Goal: Book appointment/travel/reservation

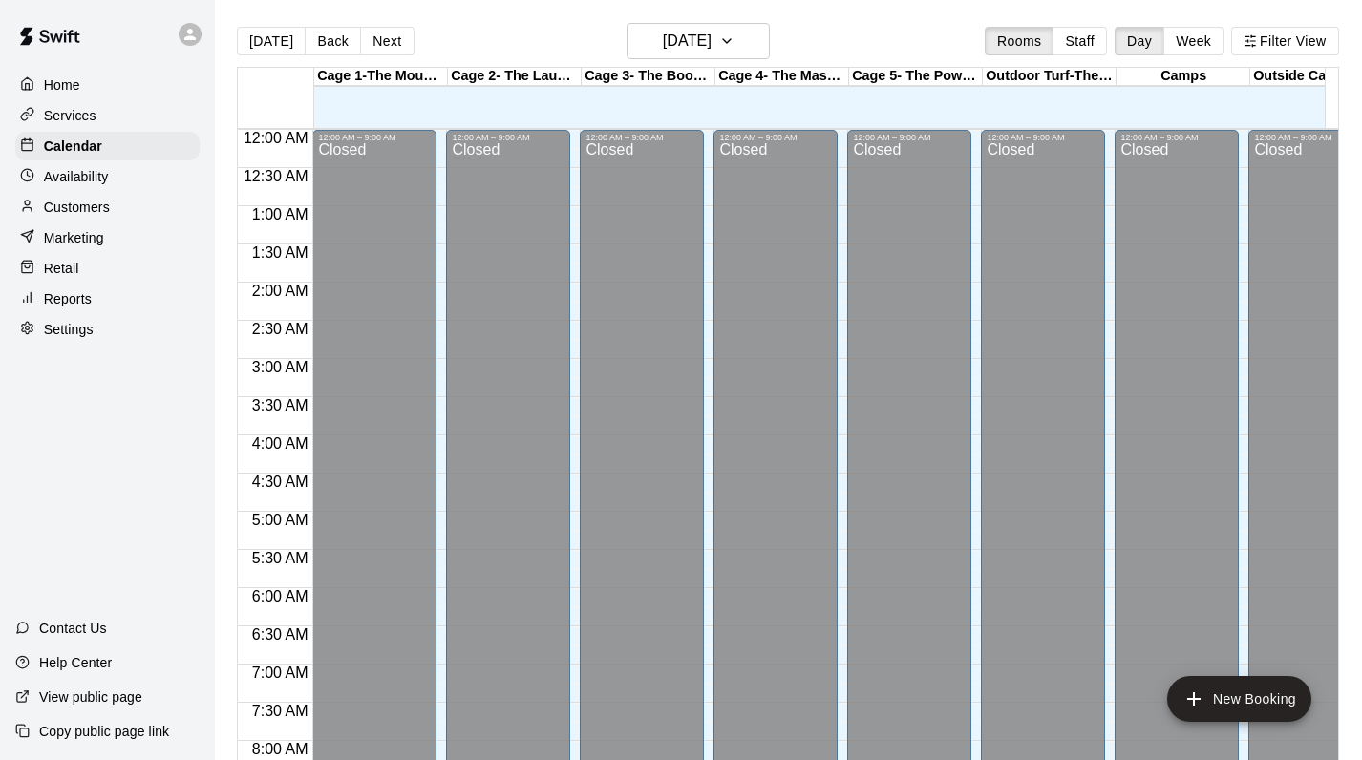
scroll to position [1109, 0]
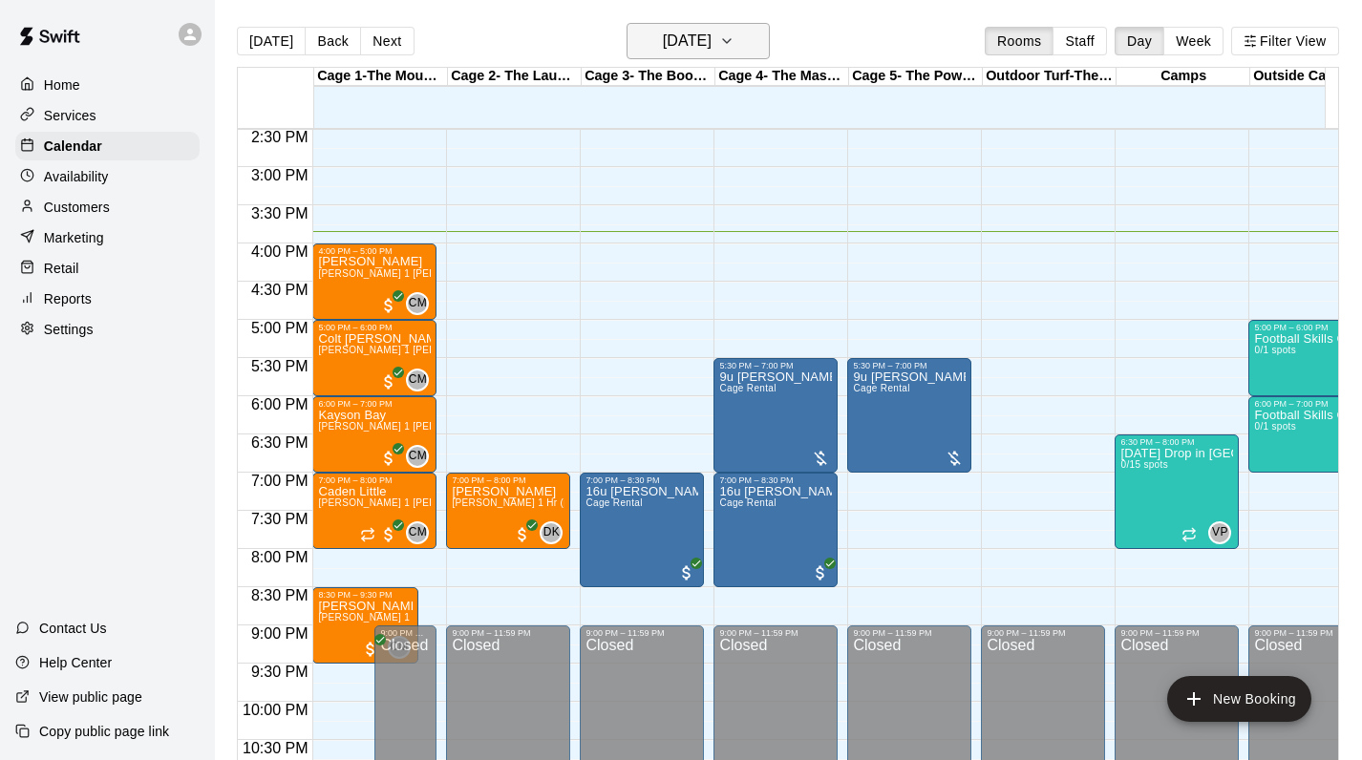
click at [711, 44] on h6 "[DATE]" at bounding box center [687, 41] width 49 height 27
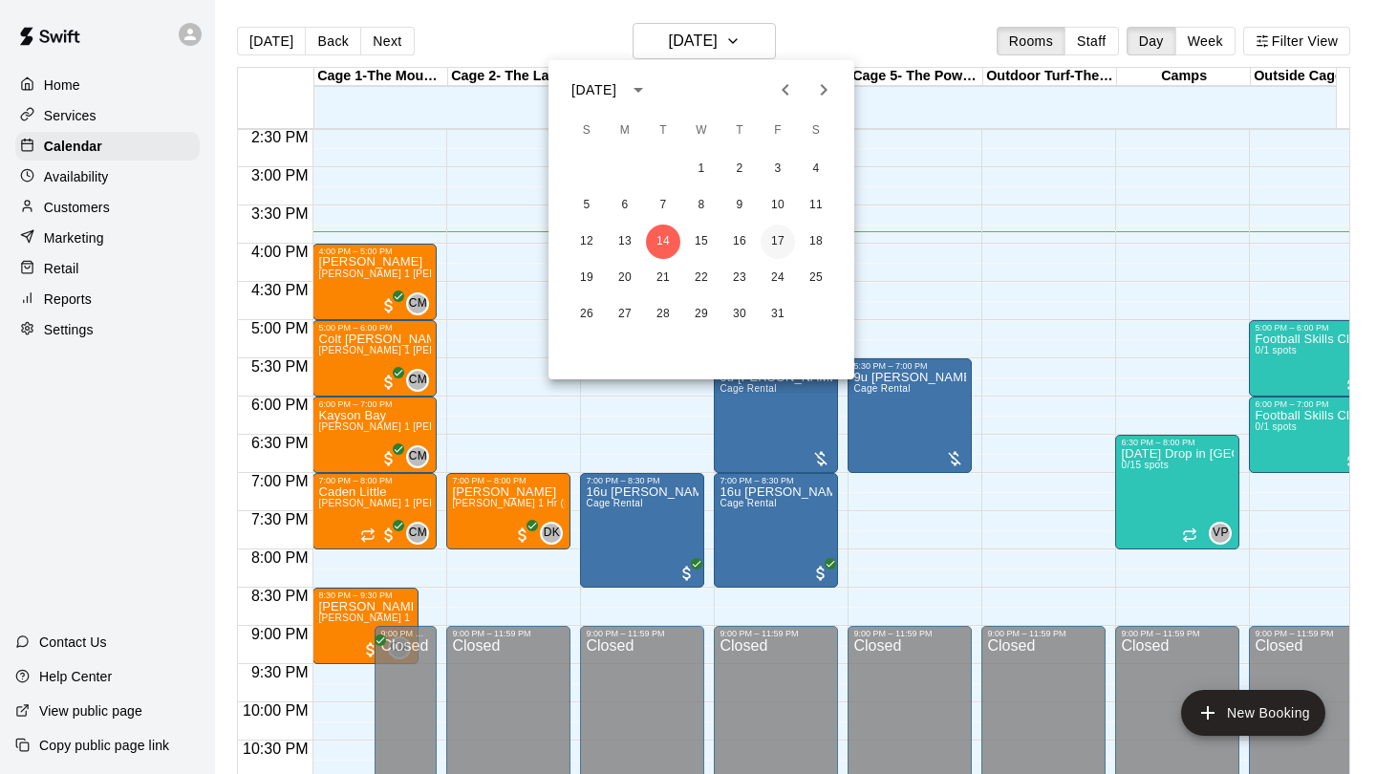
click at [778, 241] on button "17" at bounding box center [777, 242] width 34 height 34
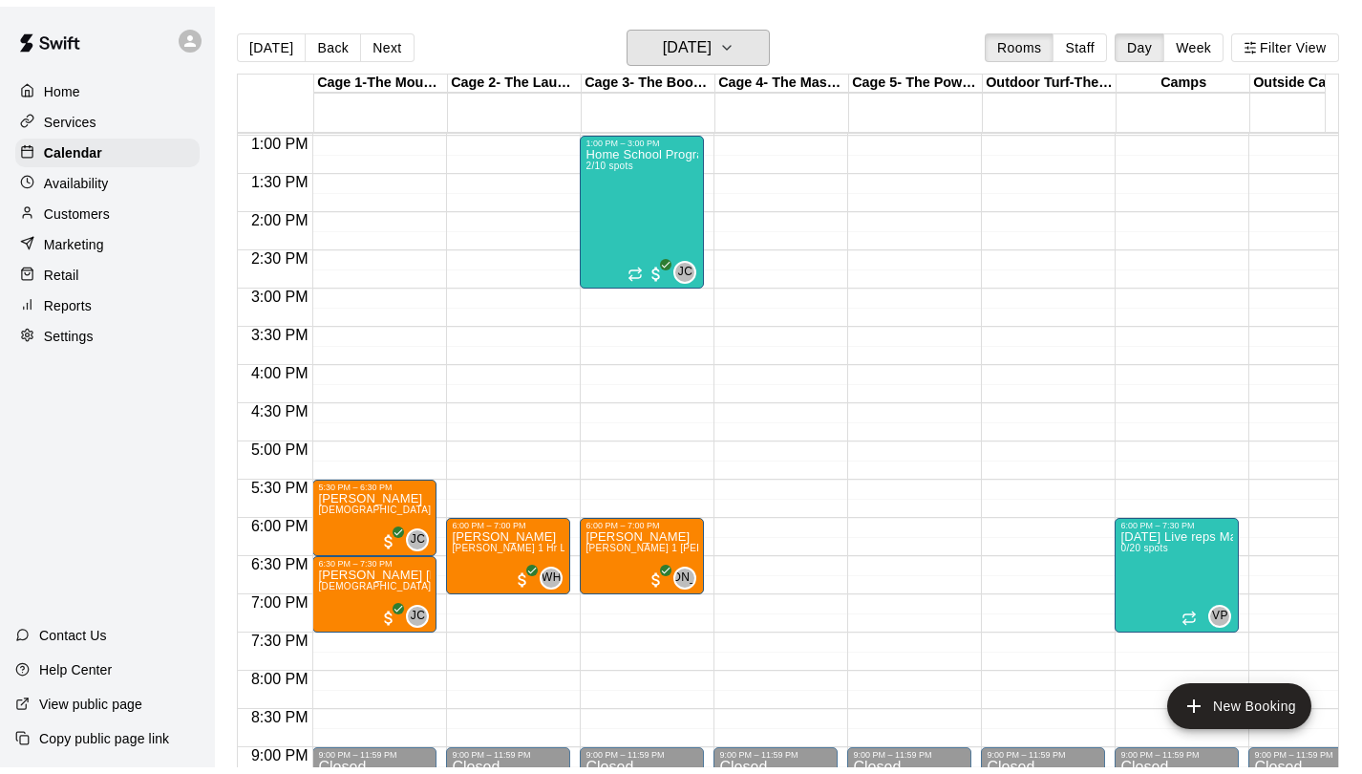
scroll to position [954, 0]
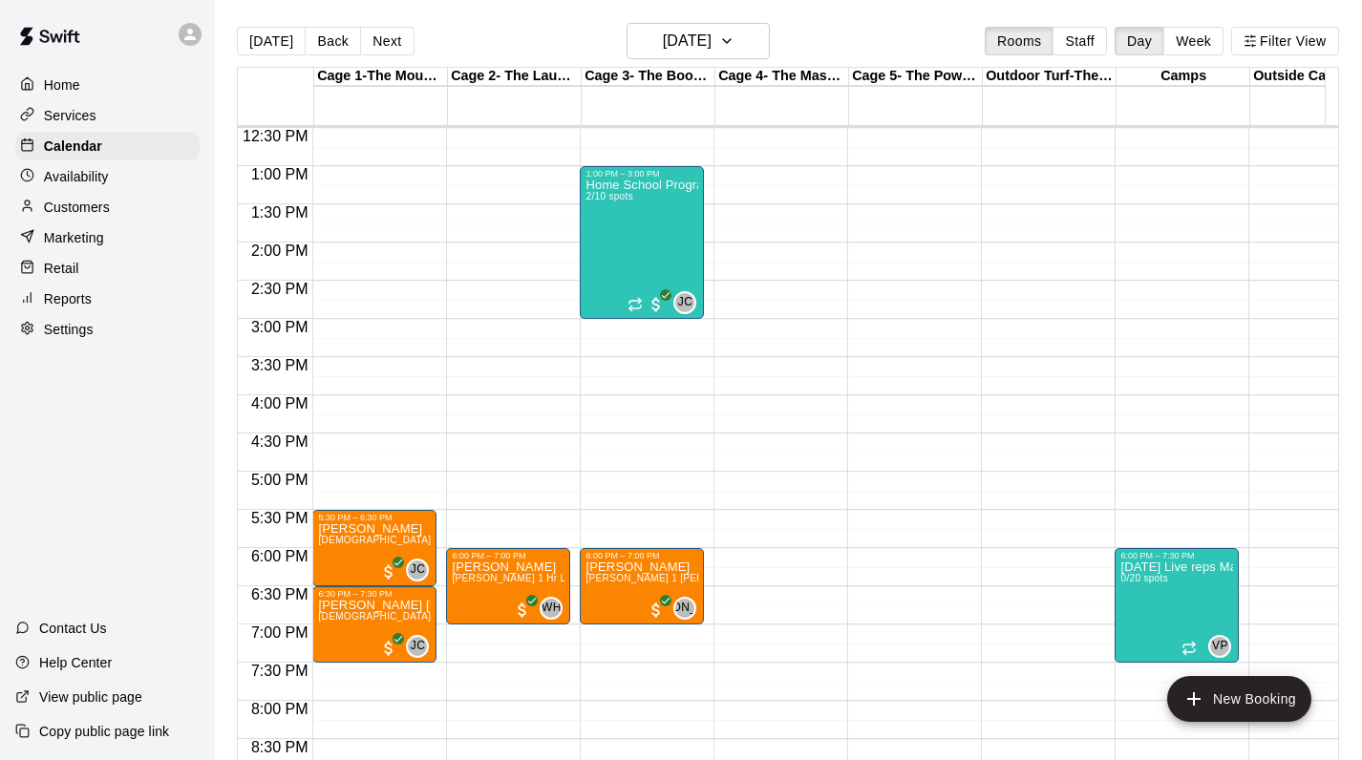
click at [93, 164] on div "Availability" at bounding box center [107, 176] width 184 height 29
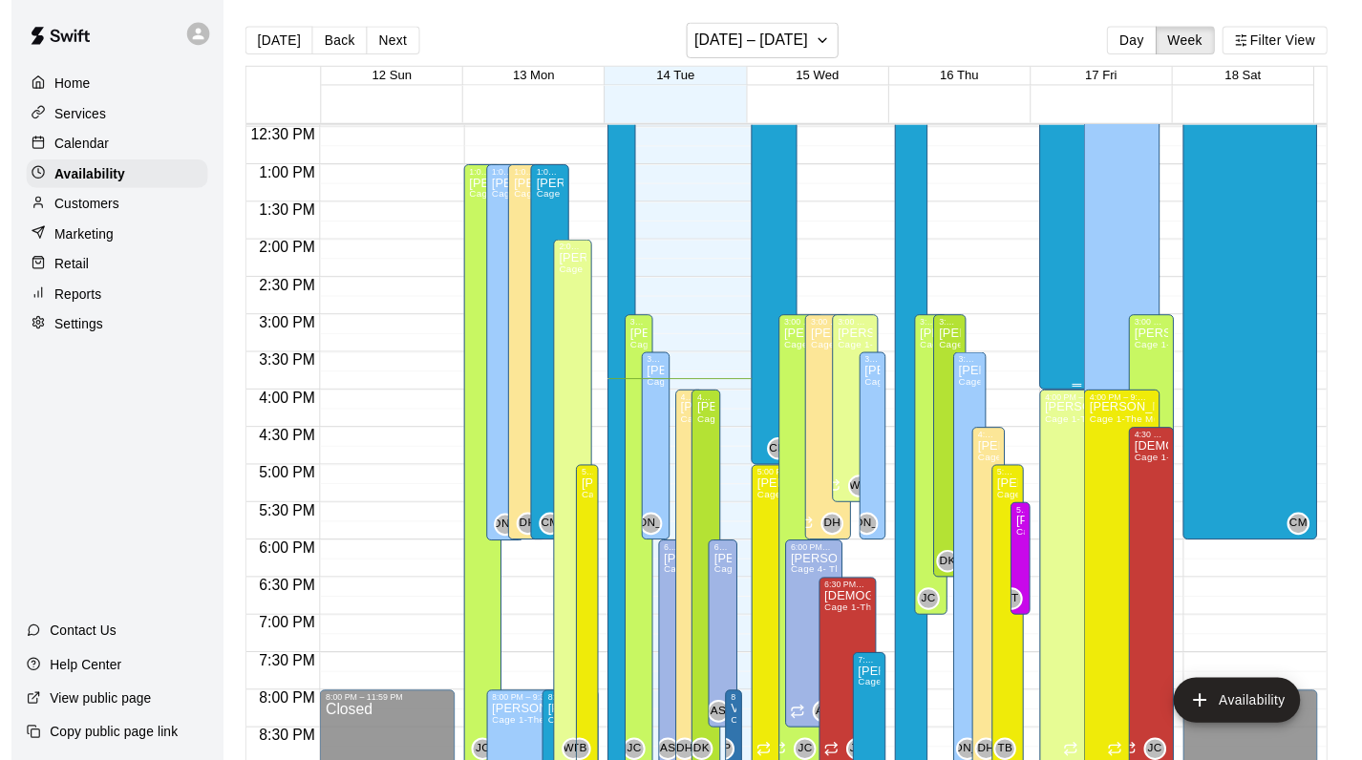
scroll to position [729, 0]
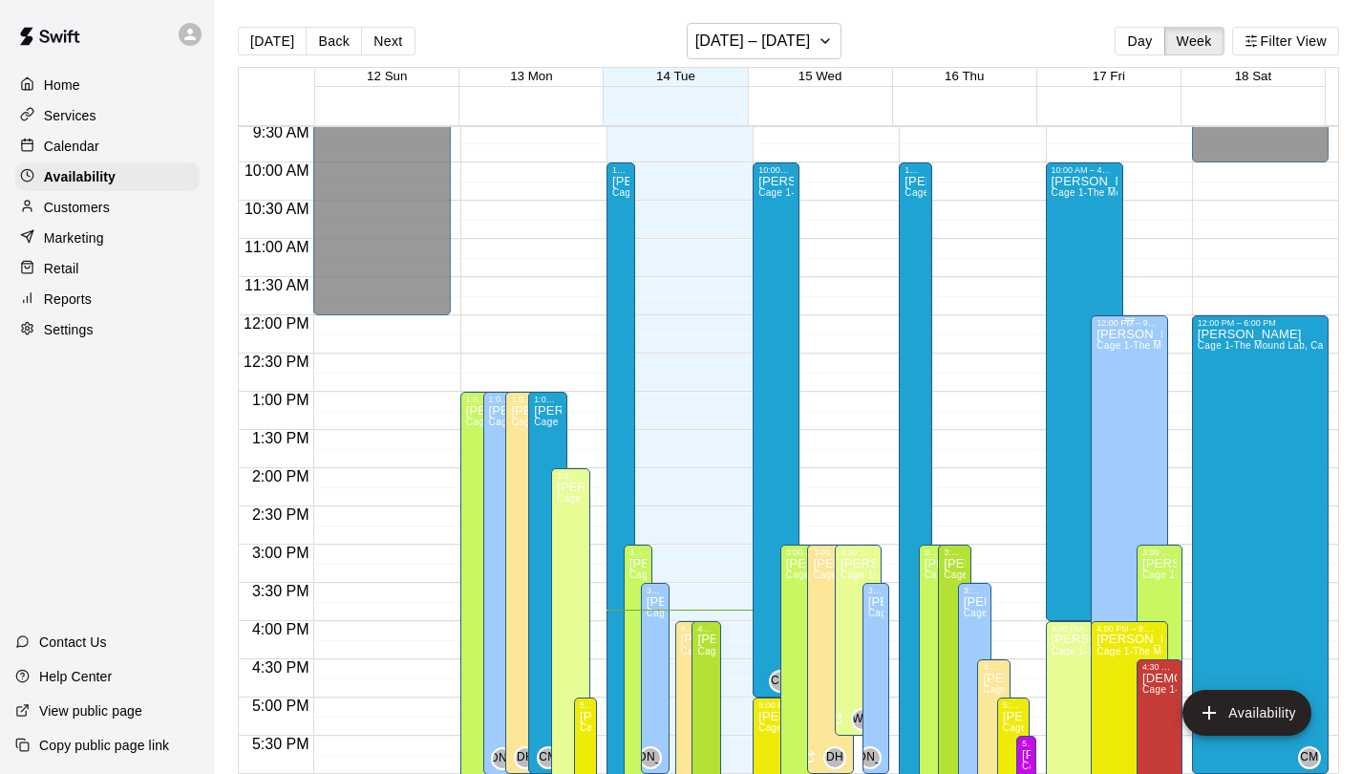
click at [1126, 377] on div "Jeremy Almaguer Cage 1-The Mound Lab, Cage 2- The Launch Pad, Cage 3- The Boom …" at bounding box center [1130, 715] width 66 height 774
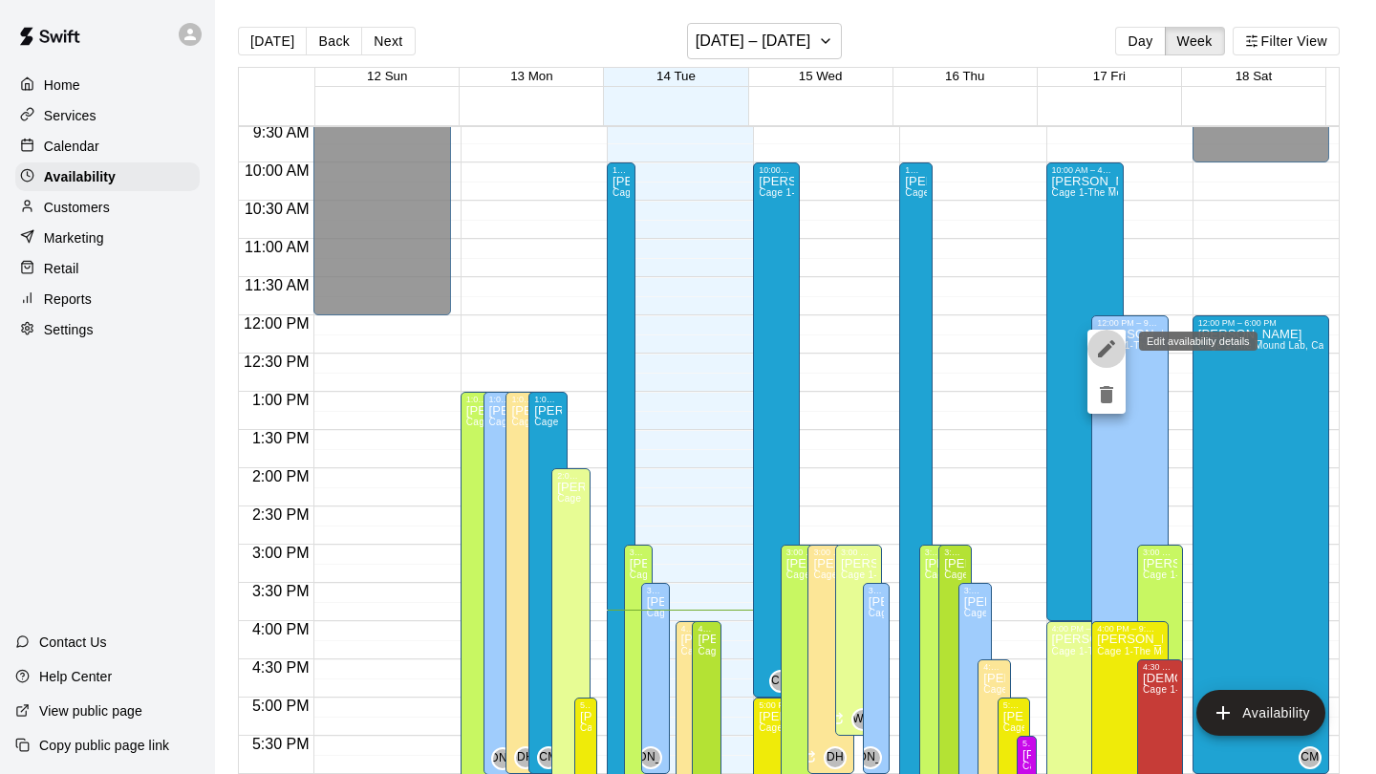
click at [1112, 356] on icon "edit" at bounding box center [1106, 348] width 23 height 23
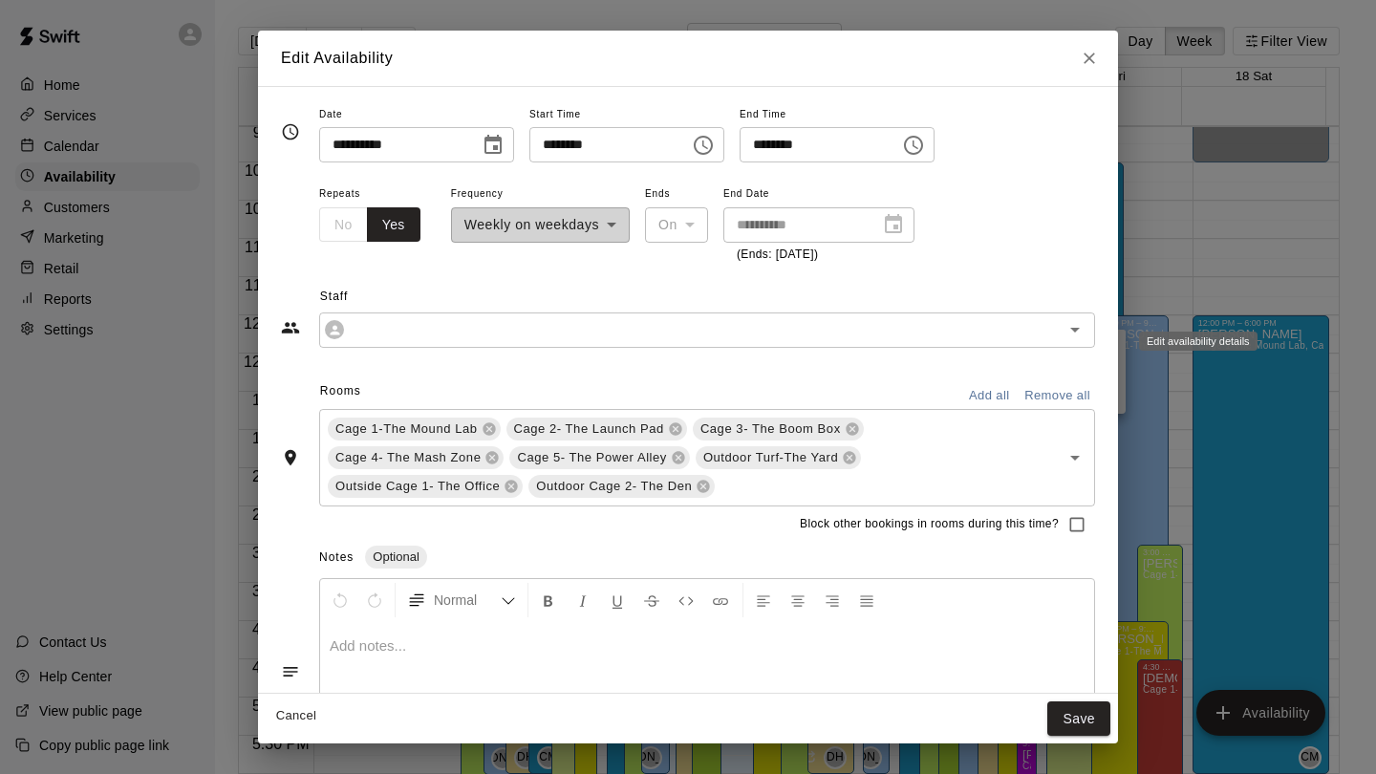
type input "**********"
click at [1091, 54] on icon "Close" at bounding box center [1089, 58] width 19 height 19
type input "**********"
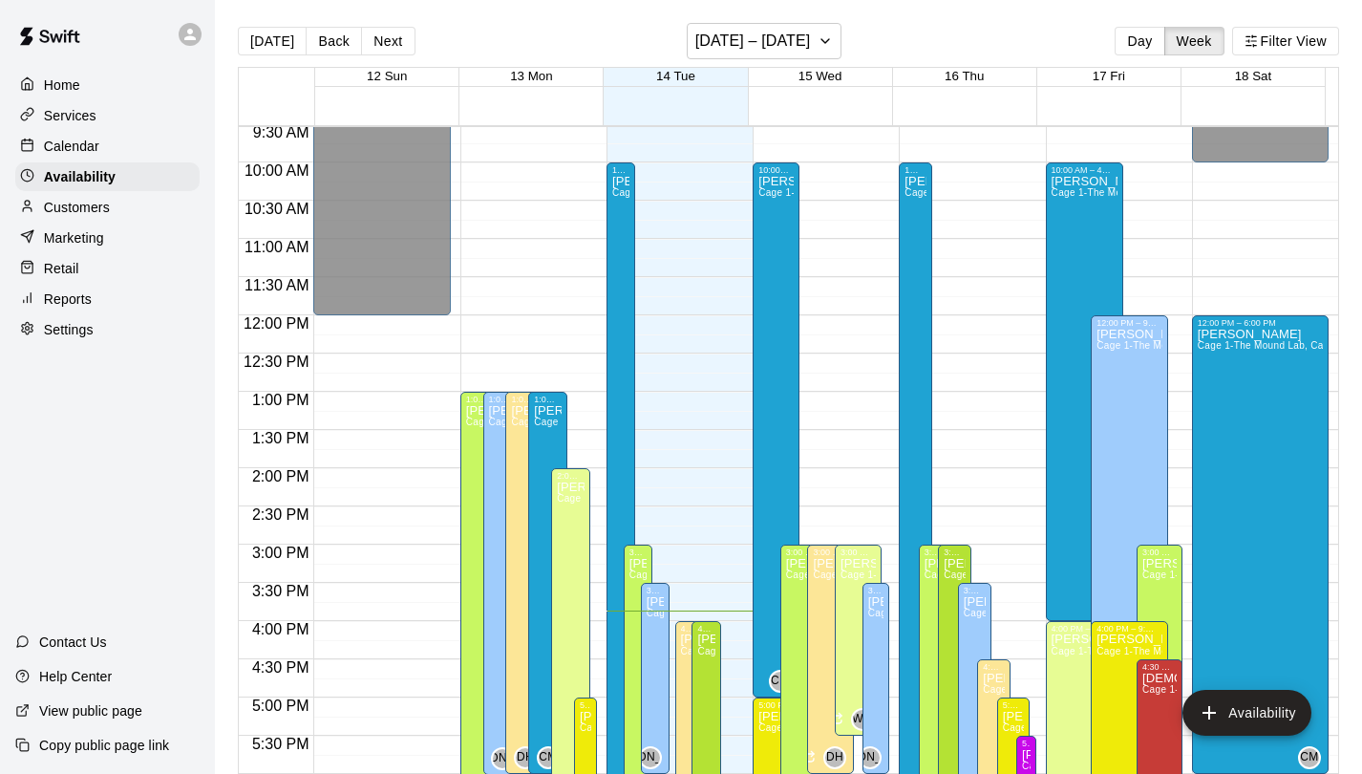
click at [46, 72] on div "Home" at bounding box center [107, 85] width 184 height 29
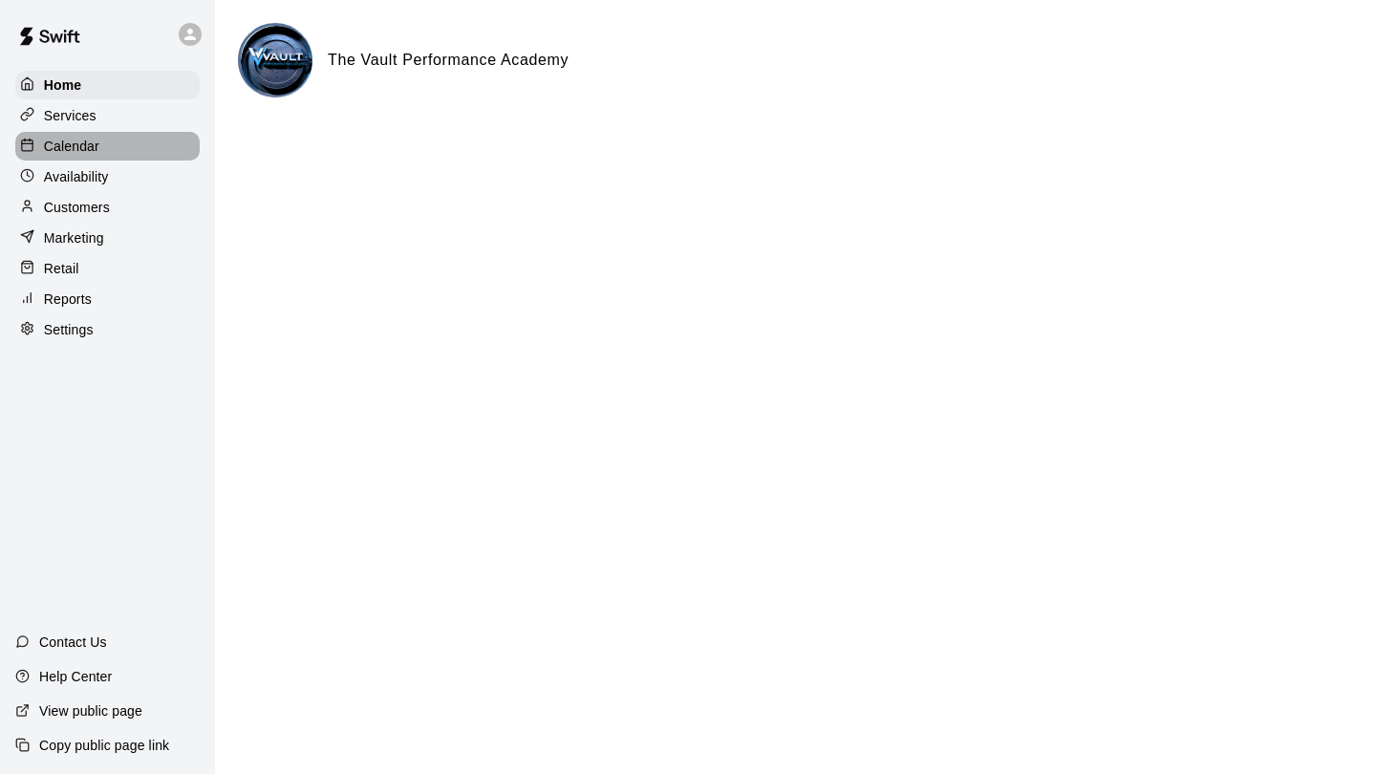
click at [78, 148] on p "Calendar" at bounding box center [71, 146] width 55 height 19
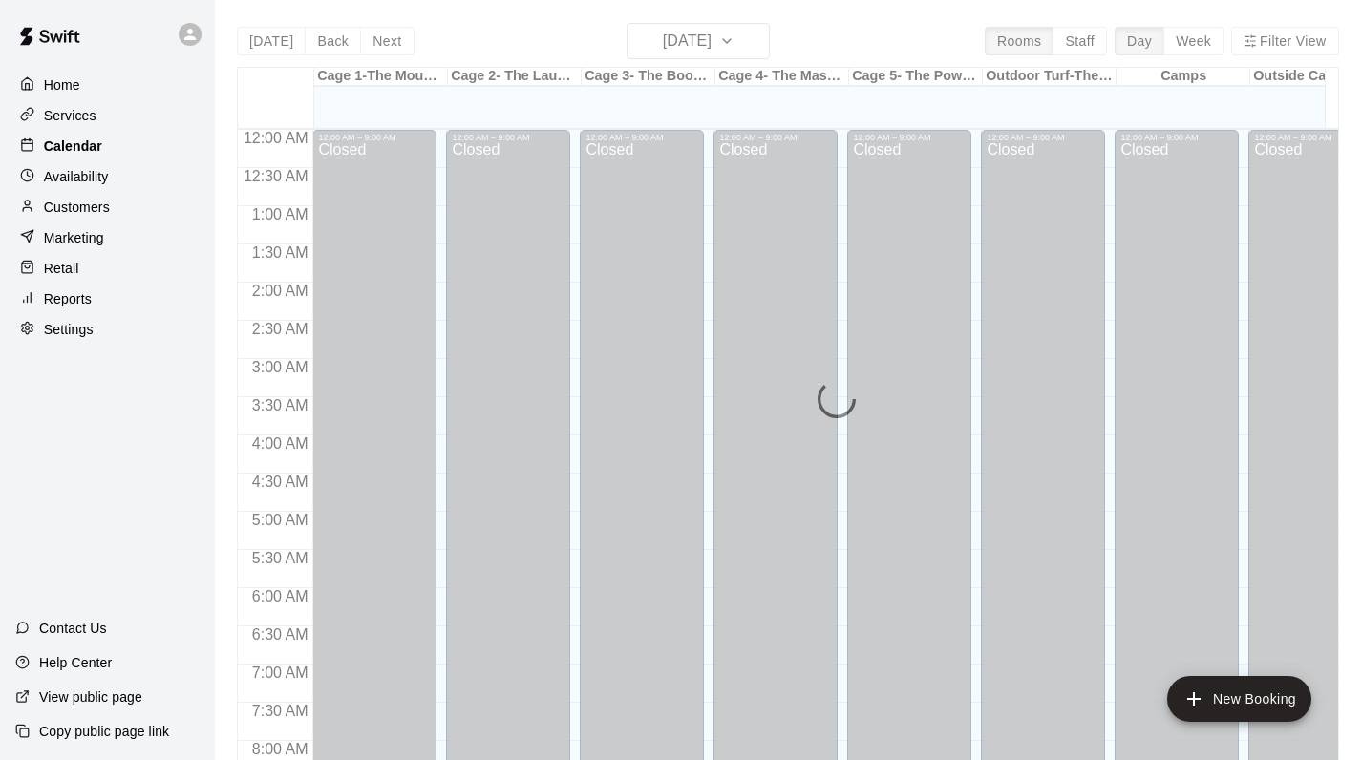
scroll to position [1109, 0]
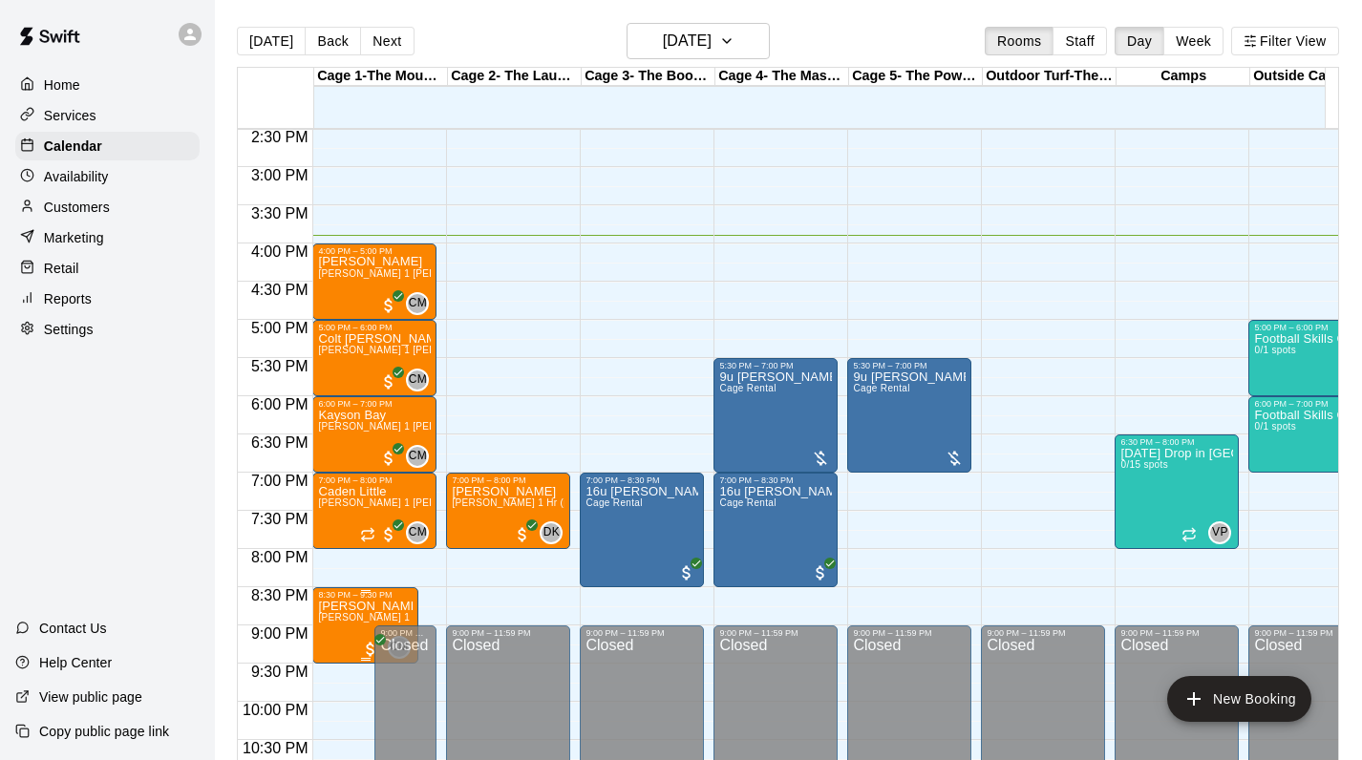
click at [362, 607] on p "[PERSON_NAME]" at bounding box center [365, 607] width 95 height 0
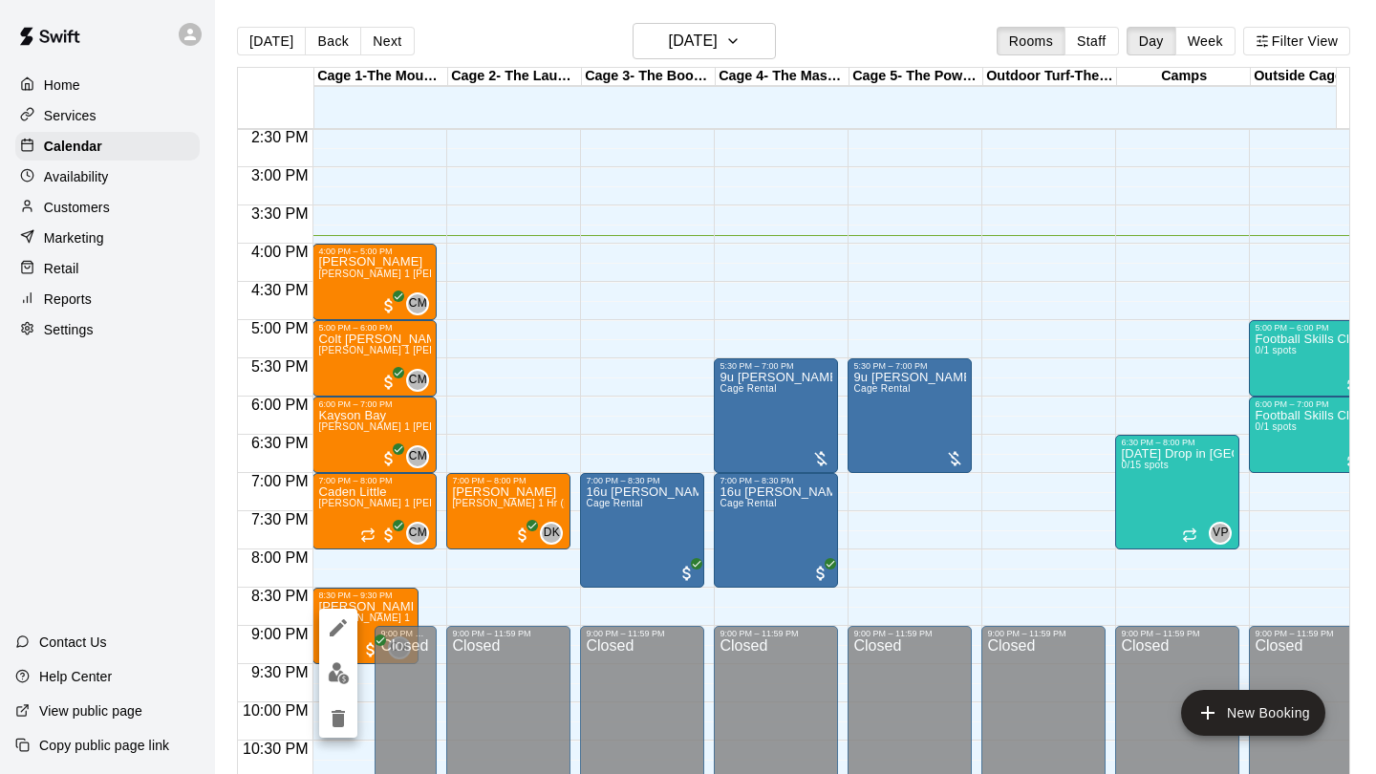
click at [343, 623] on icon "edit" at bounding box center [338, 627] width 23 height 23
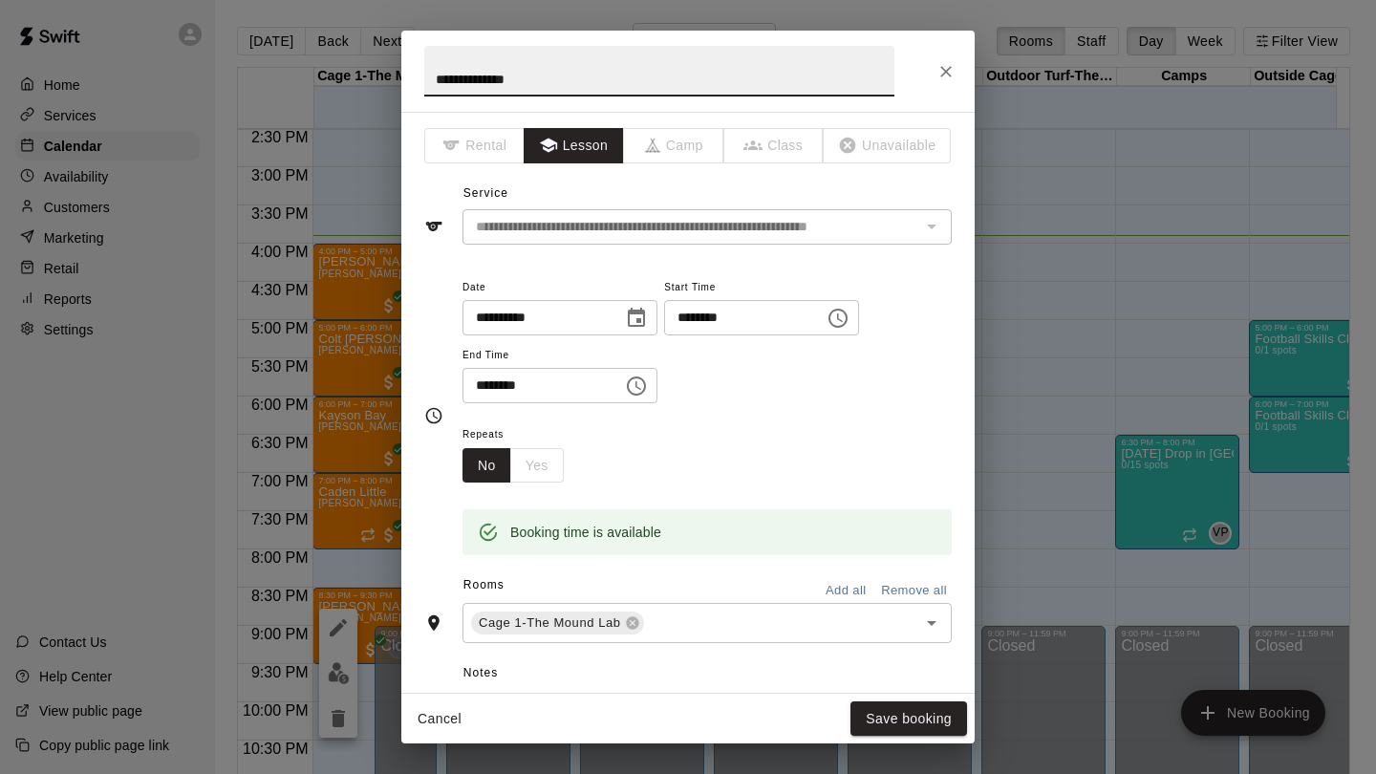
click at [722, 326] on input "********" at bounding box center [737, 317] width 147 height 35
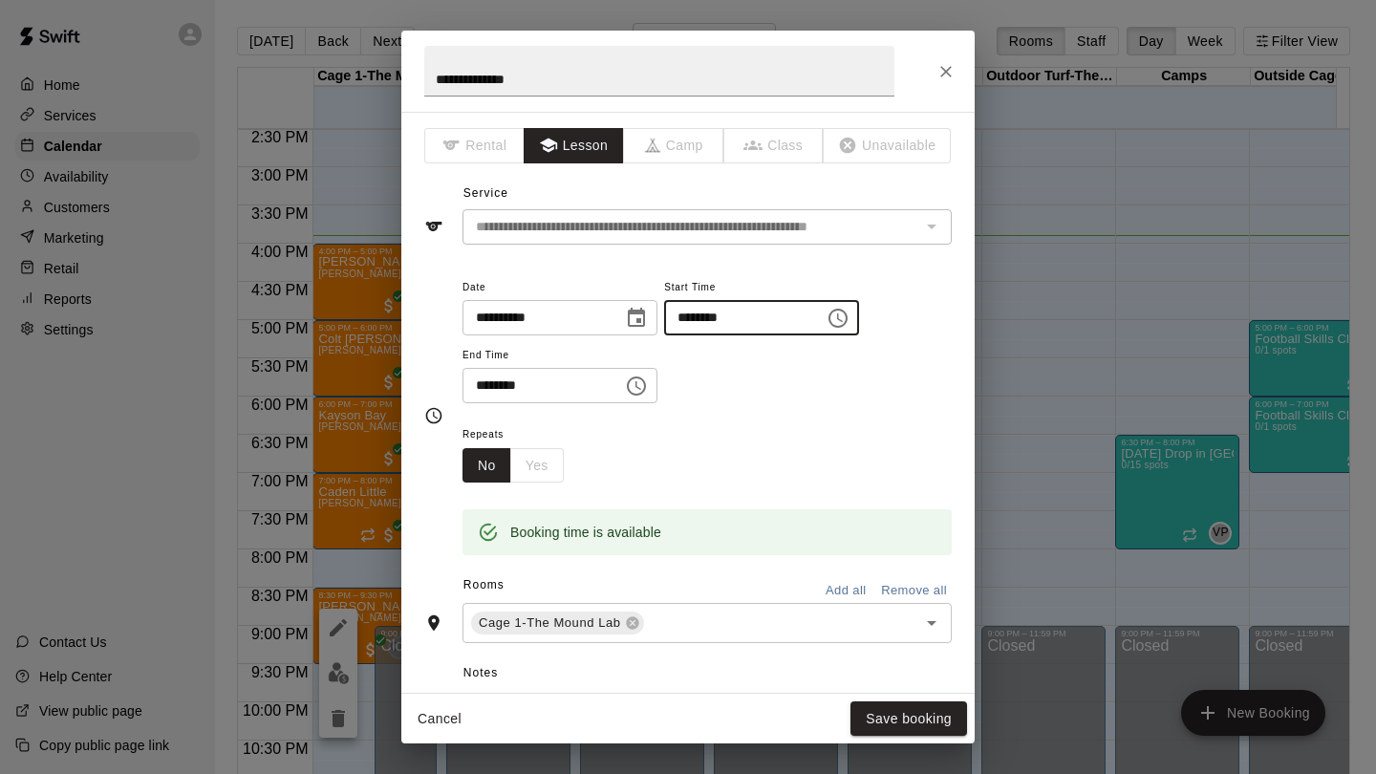
click at [716, 320] on input "********" at bounding box center [737, 317] width 147 height 35
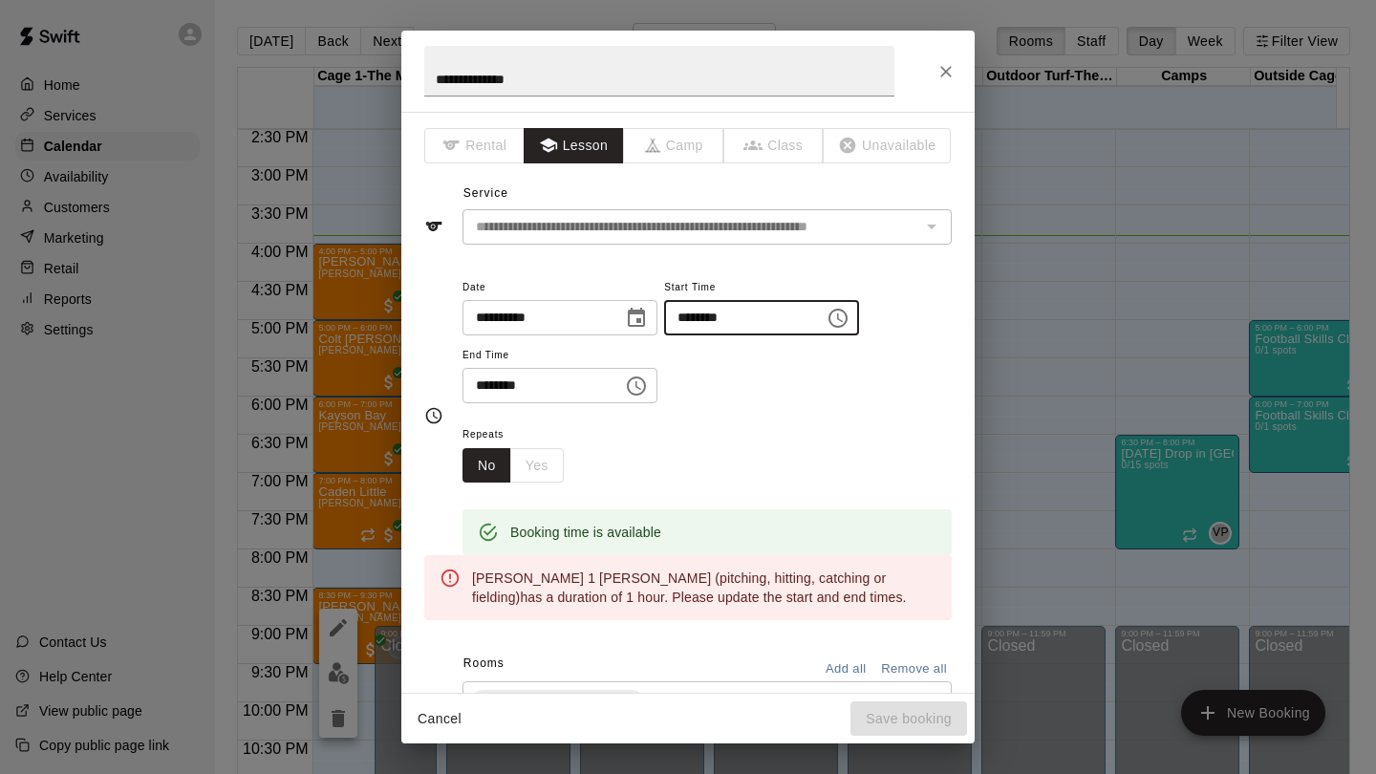
type input "********"
click at [508, 383] on input "********" at bounding box center [535, 385] width 147 height 35
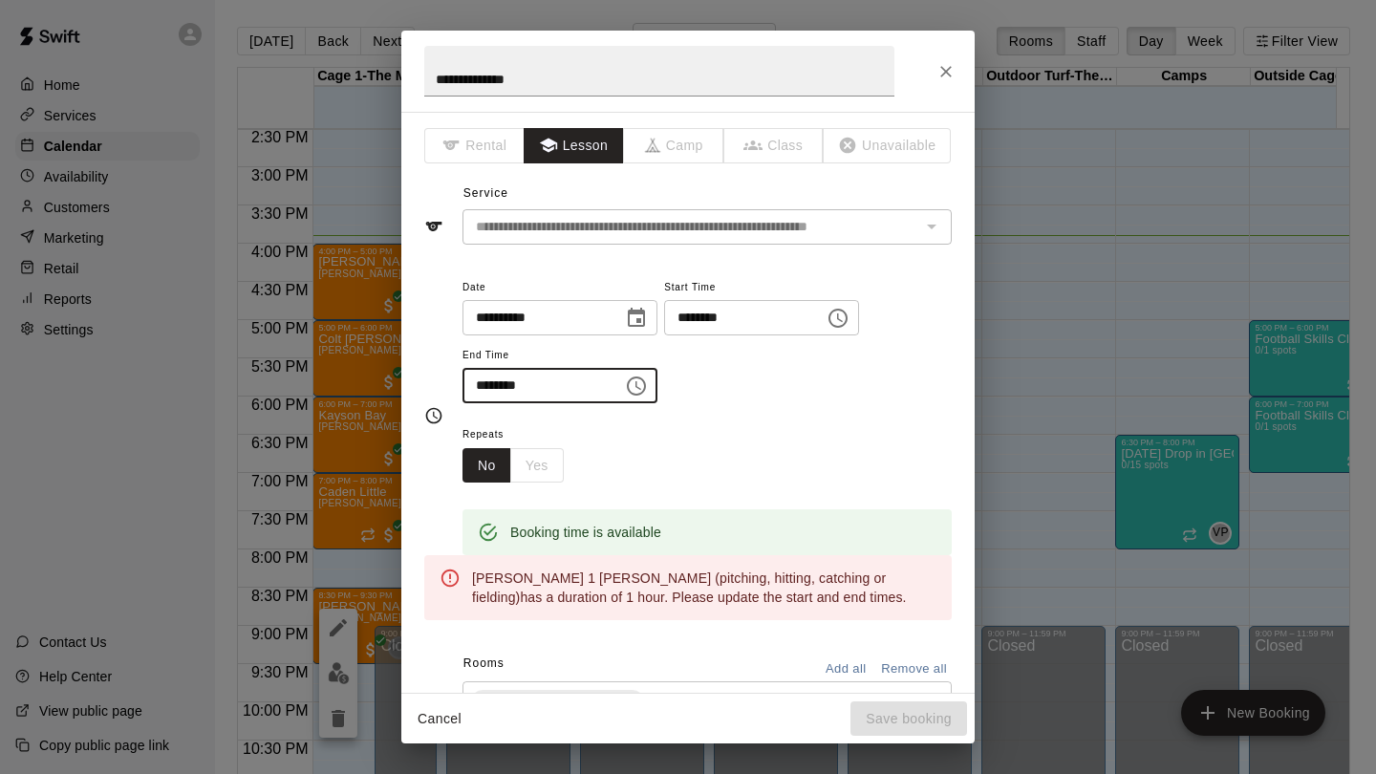
type input "********"
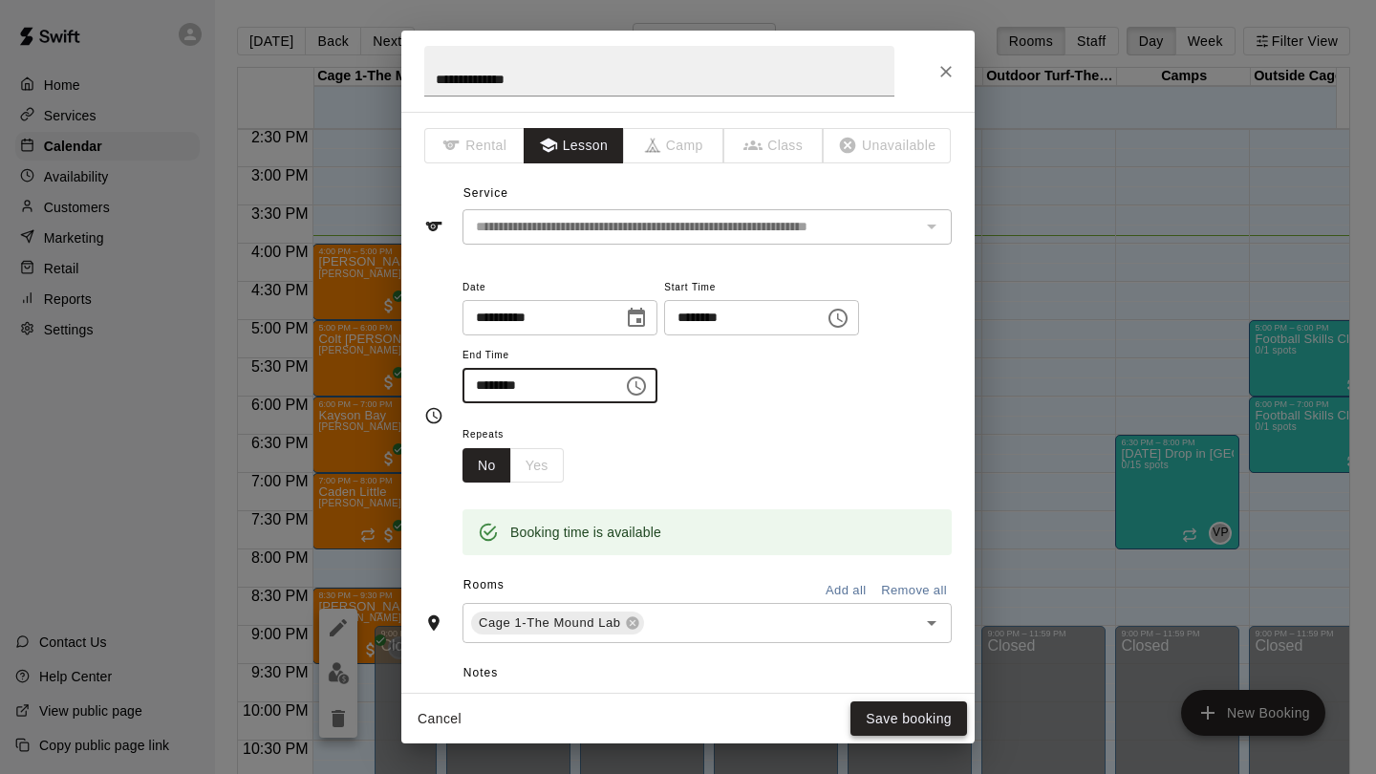
click at [861, 718] on button "Save booking" at bounding box center [908, 718] width 117 height 35
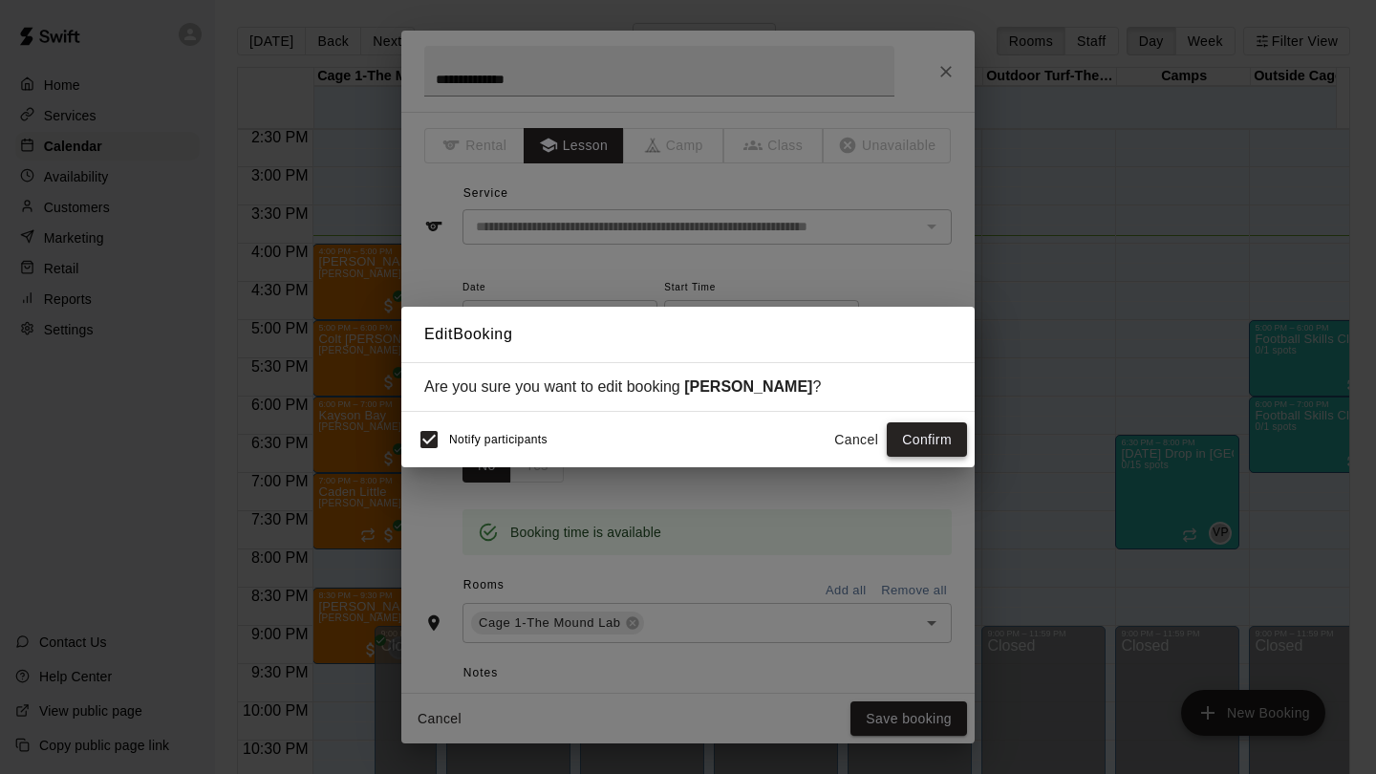
click at [937, 437] on button "Confirm" at bounding box center [927, 439] width 80 height 35
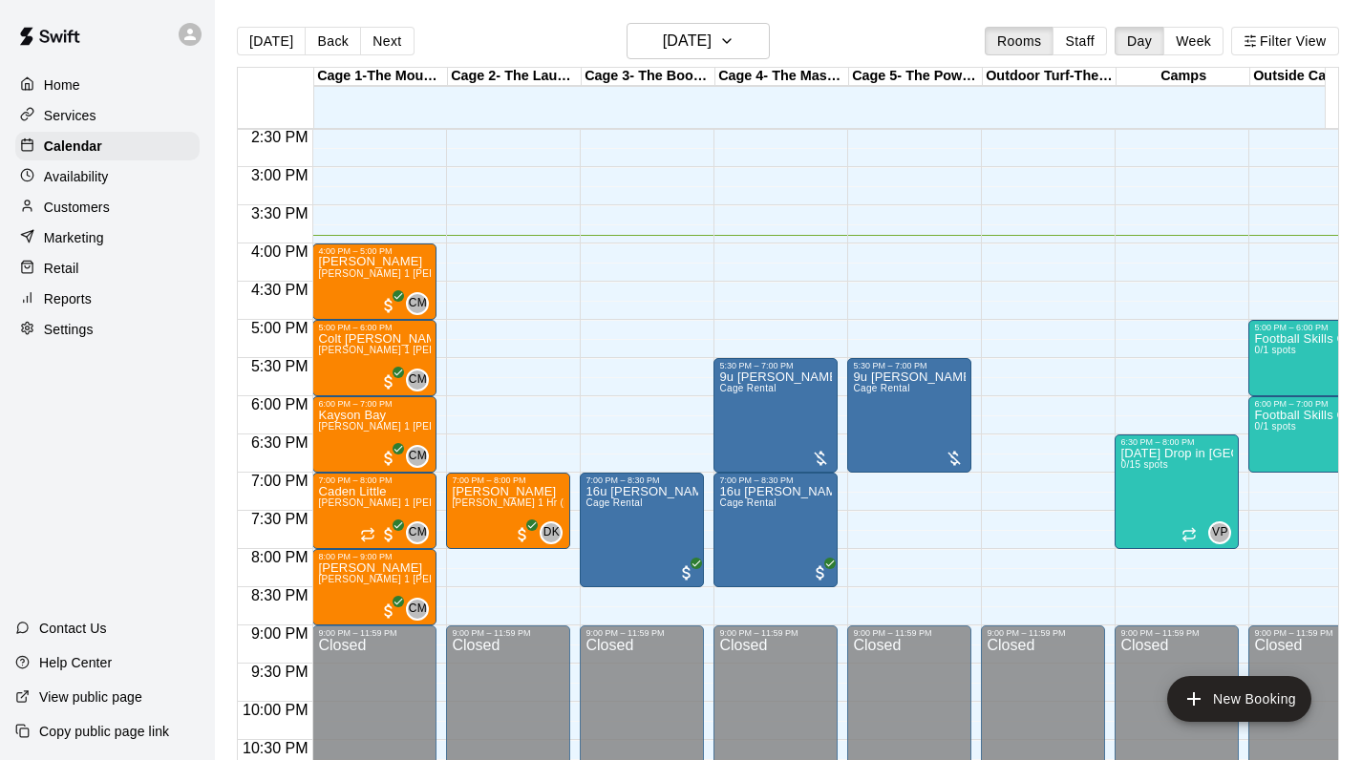
scroll to position [1102, 0]
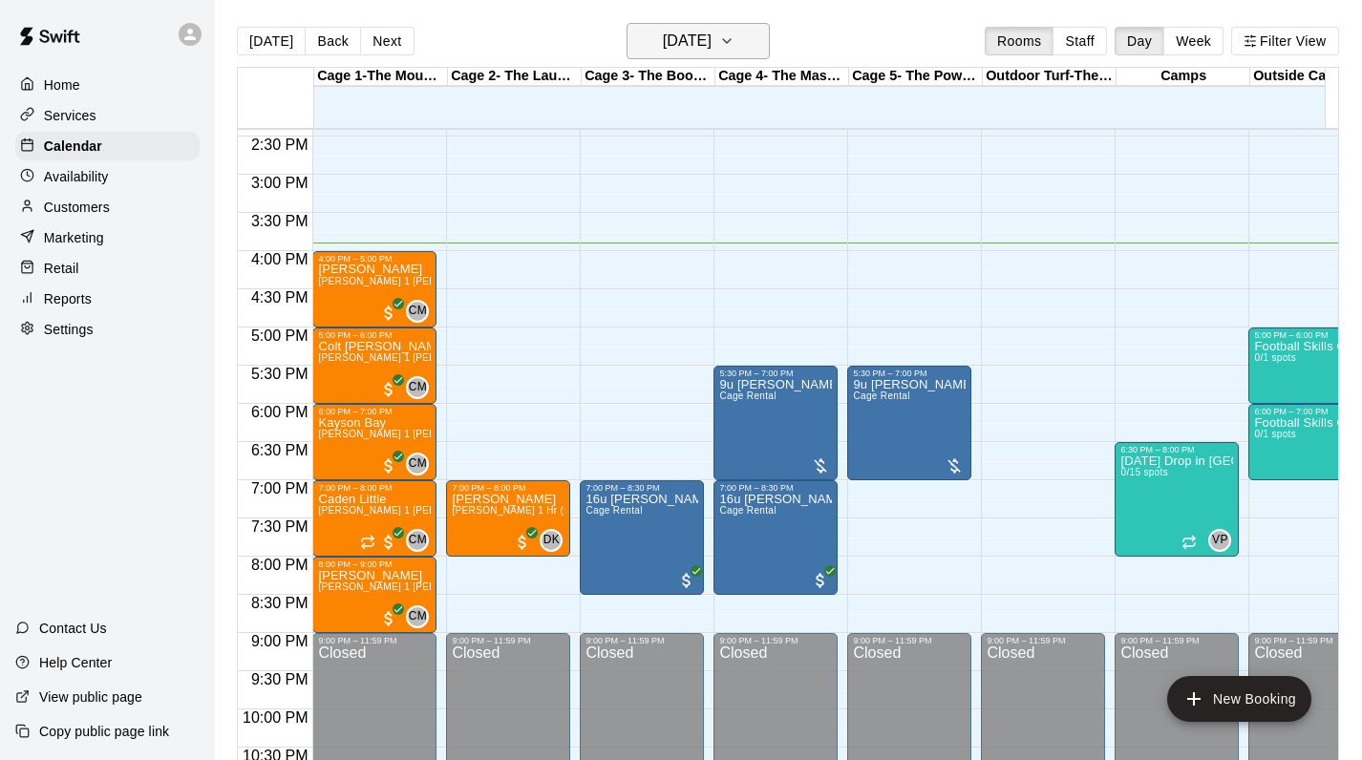
click at [692, 51] on h6 "[DATE]" at bounding box center [687, 41] width 49 height 27
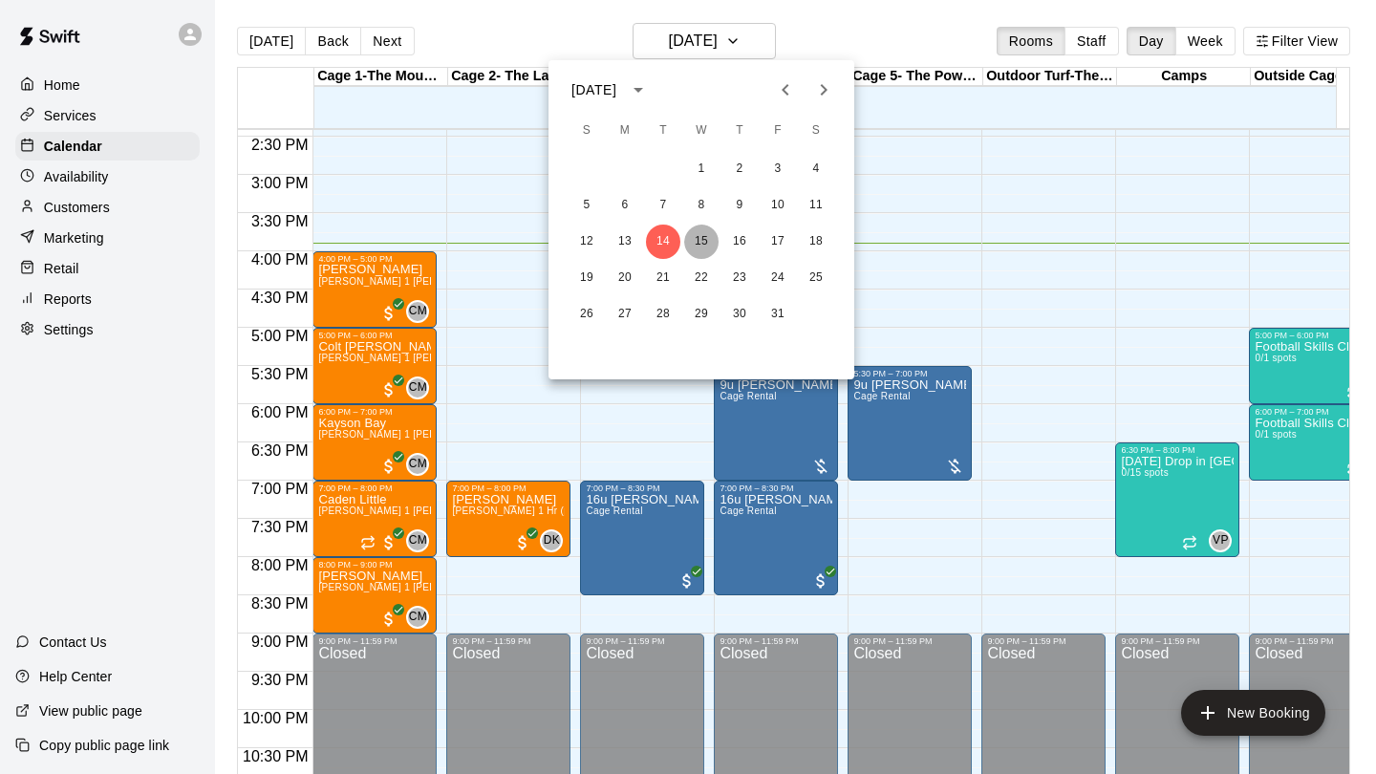
click at [701, 241] on button "15" at bounding box center [701, 242] width 34 height 34
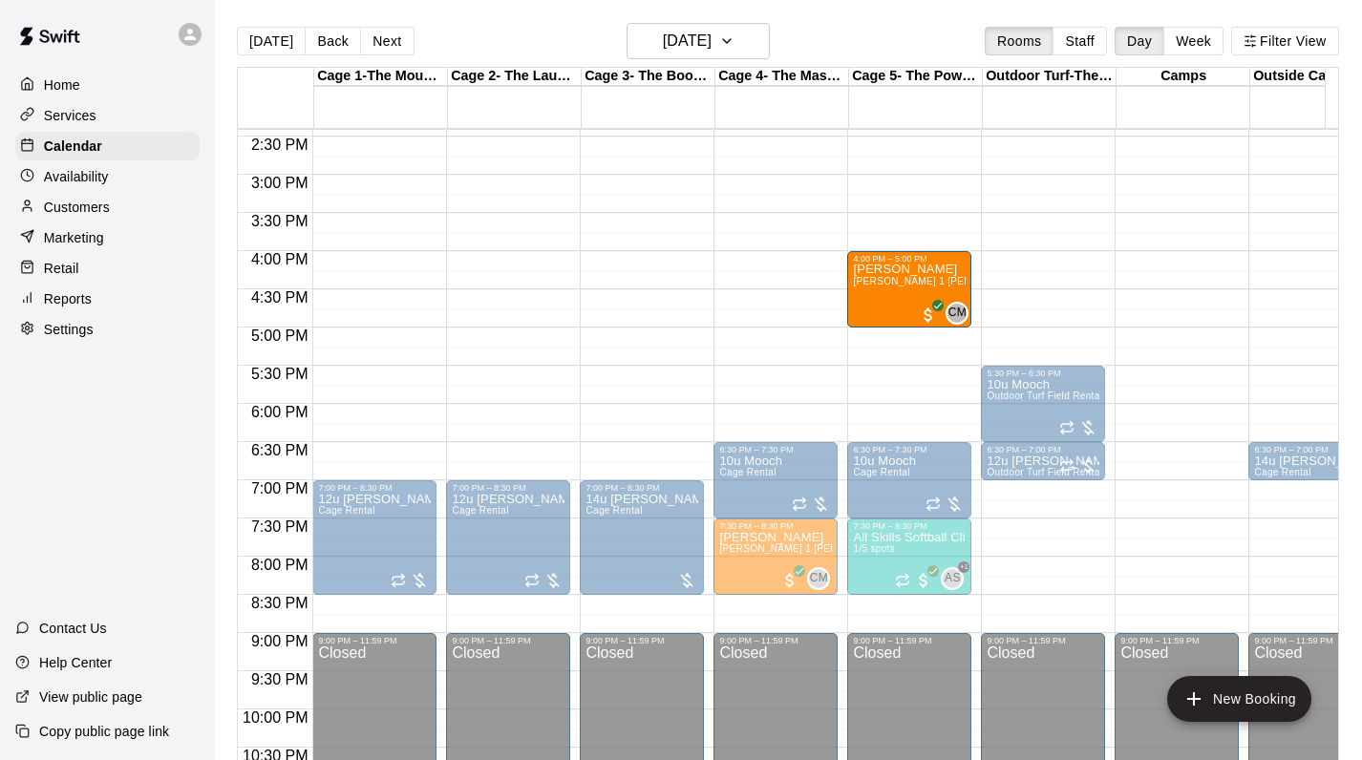
drag, startPoint x: 372, startPoint y: 278, endPoint x: 868, endPoint y: 285, distance: 496.8
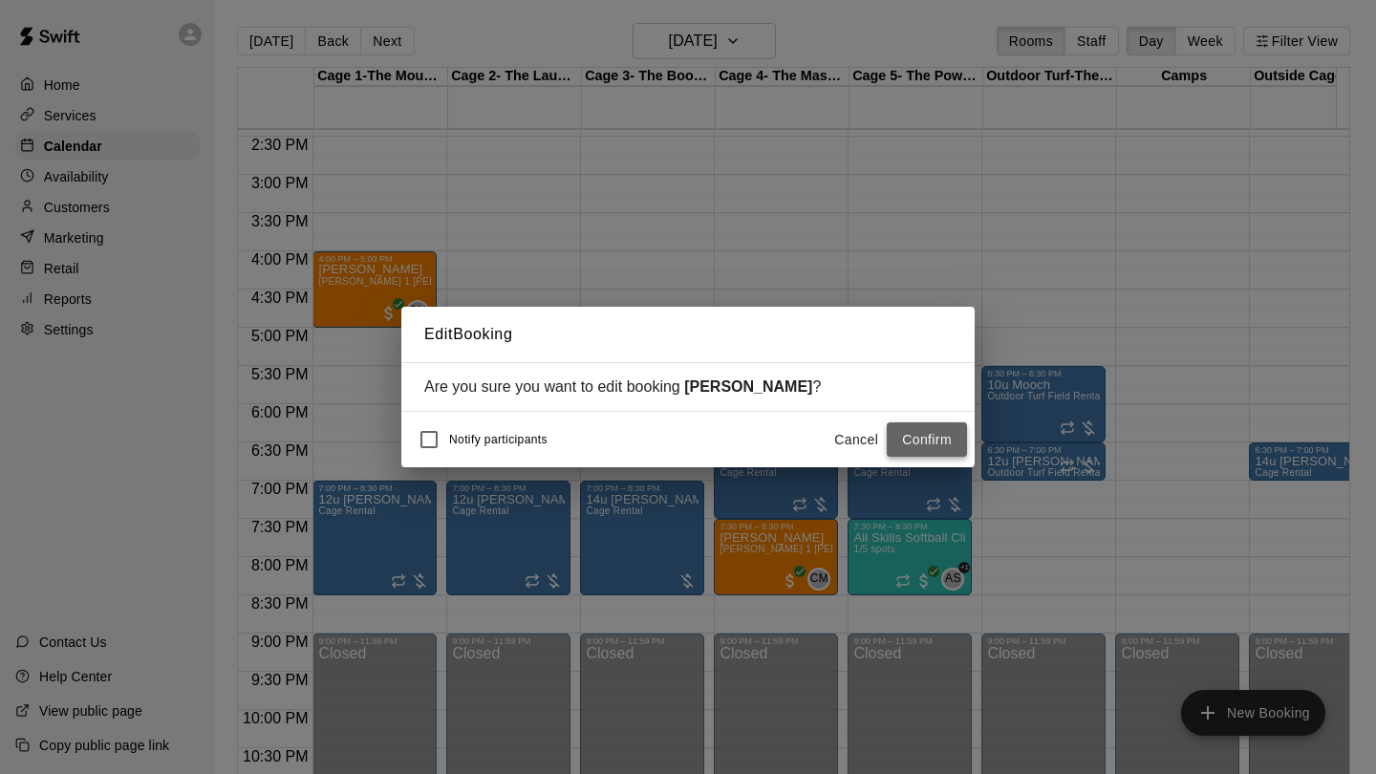
click at [909, 438] on button "Confirm" at bounding box center [927, 439] width 80 height 35
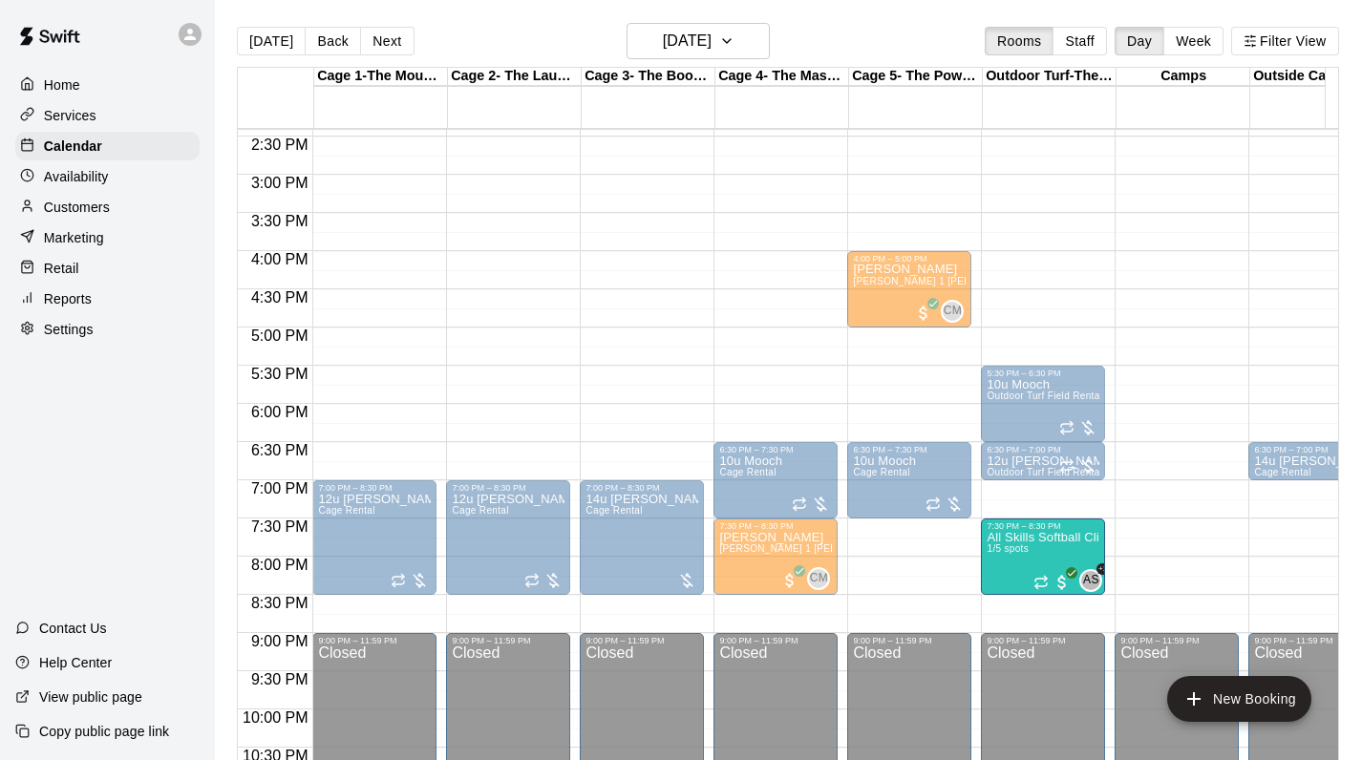
drag, startPoint x: 894, startPoint y: 556, endPoint x: 1036, endPoint y: 564, distance: 141.6
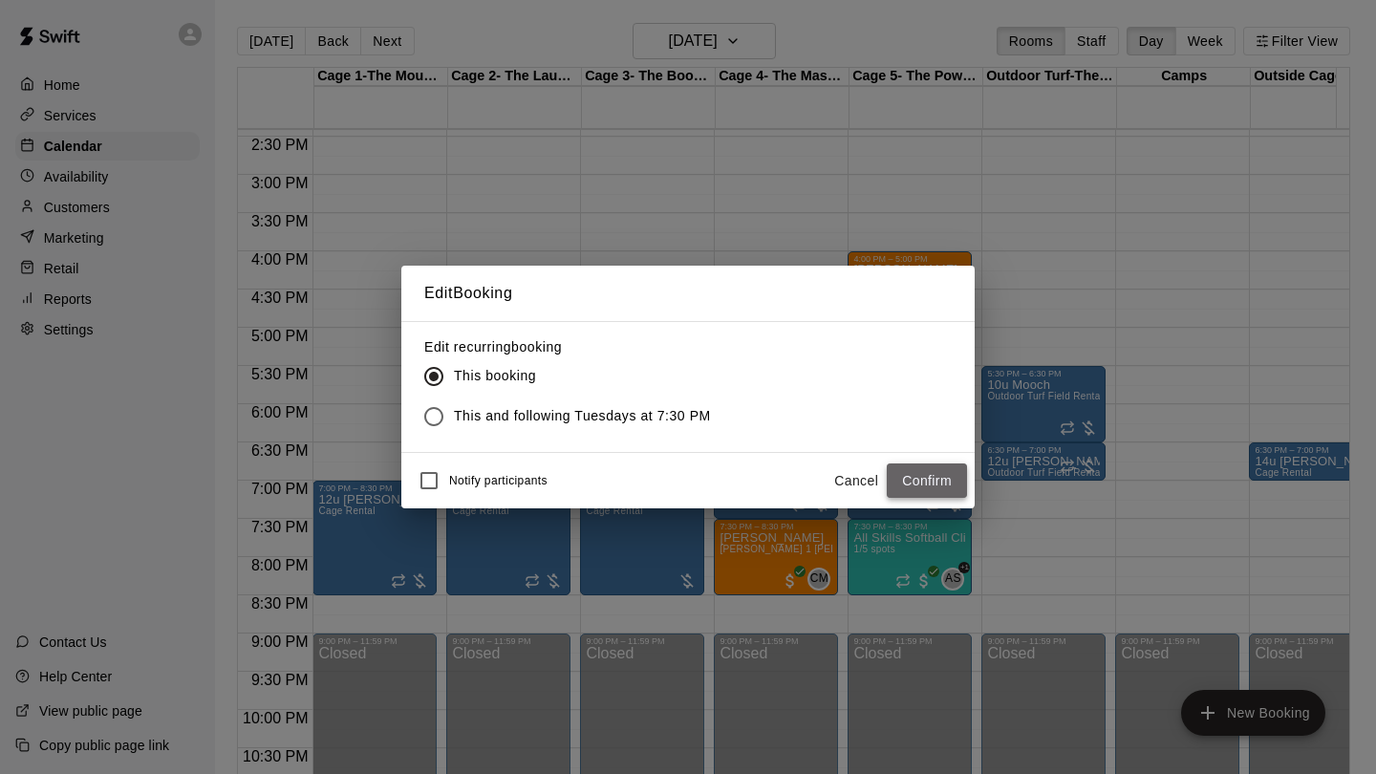
click at [932, 479] on button "Confirm" at bounding box center [927, 480] width 80 height 35
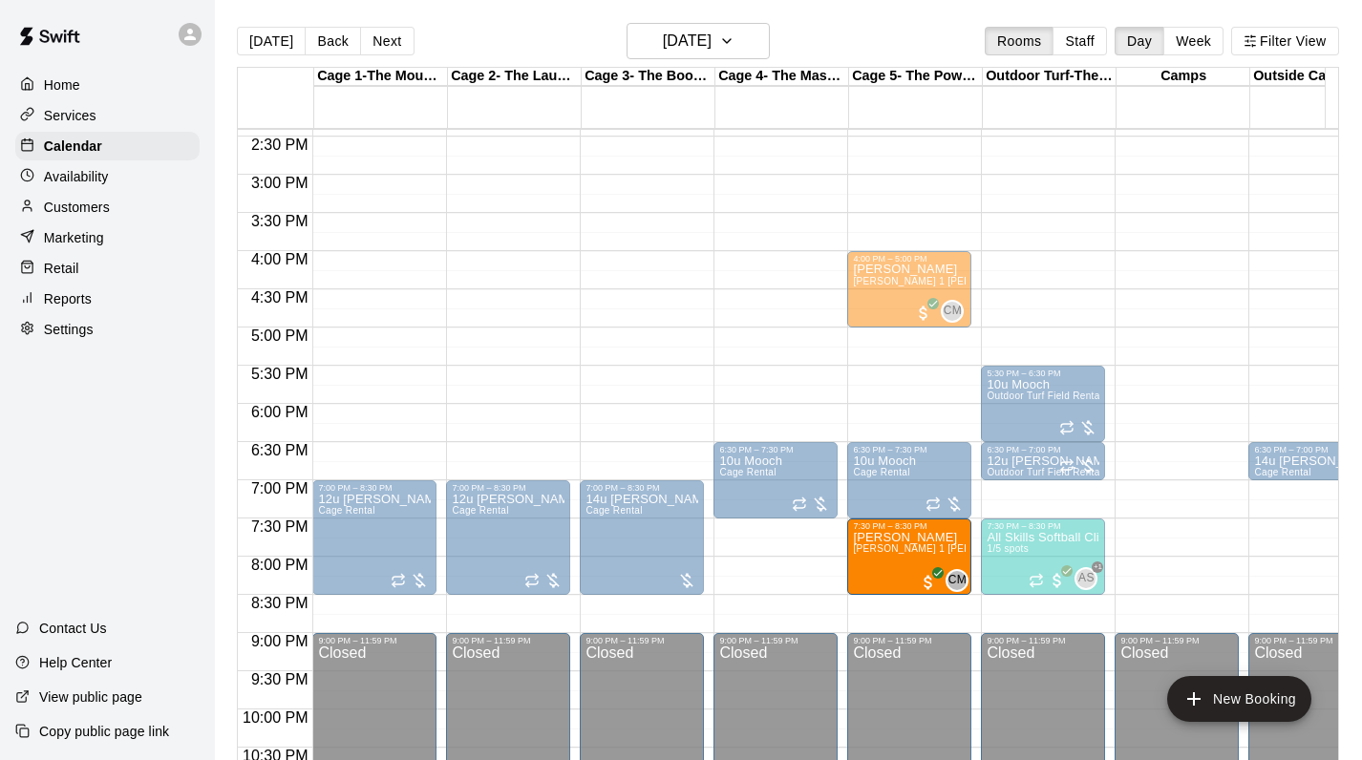
drag, startPoint x: 765, startPoint y: 555, endPoint x: 923, endPoint y: 563, distance: 157.8
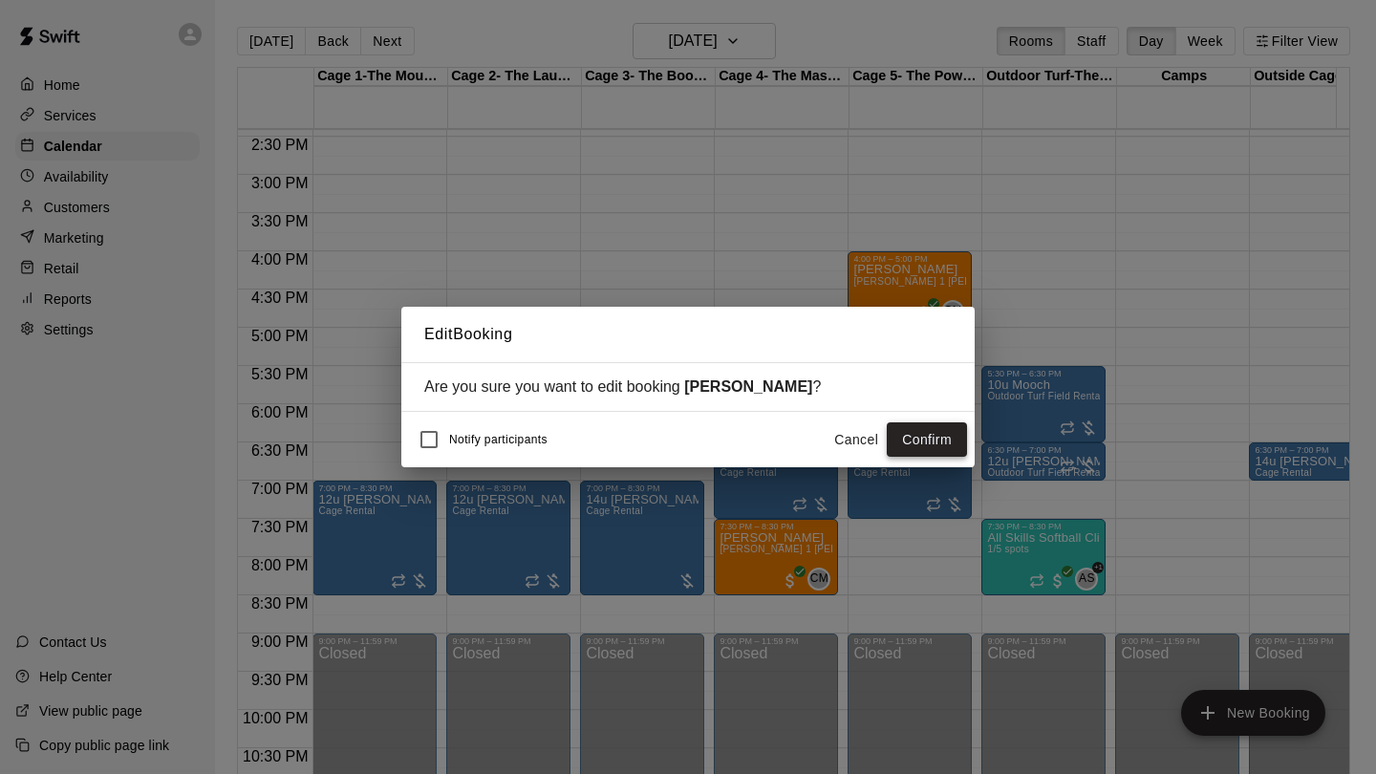
click at [923, 436] on button "Confirm" at bounding box center [927, 439] width 80 height 35
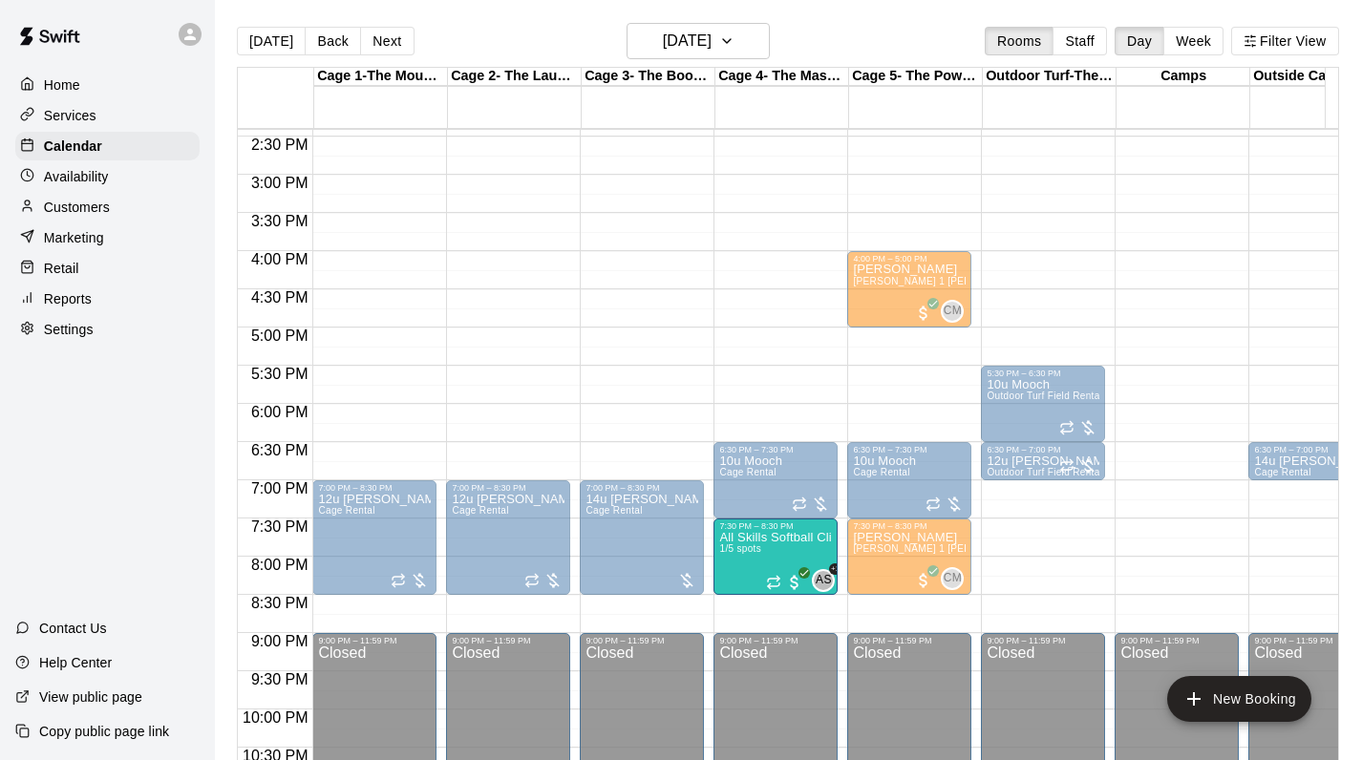
drag, startPoint x: 1026, startPoint y: 542, endPoint x: 795, endPoint y: 550, distance: 231.4
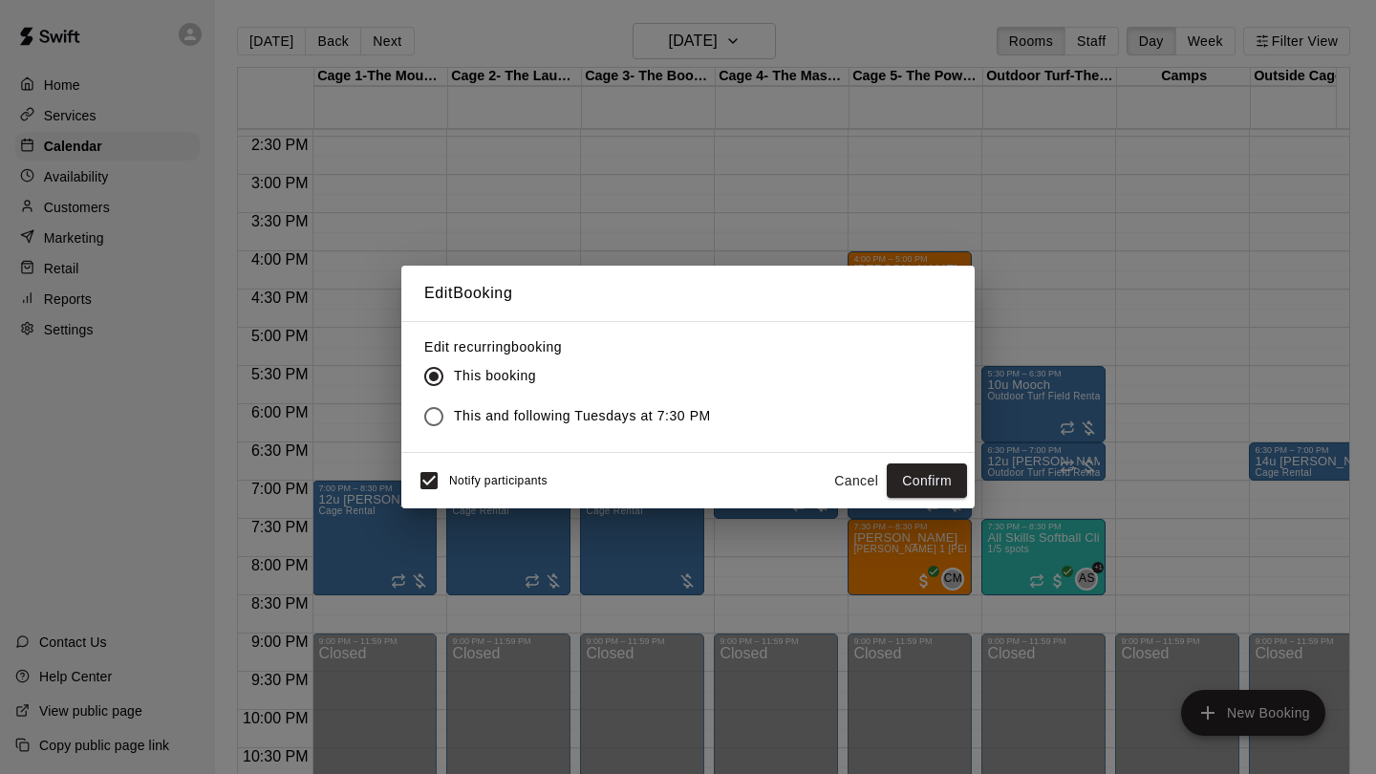
click at [496, 481] on span "Notify participants" at bounding box center [498, 480] width 98 height 13
click at [934, 477] on button "Confirm" at bounding box center [927, 480] width 80 height 35
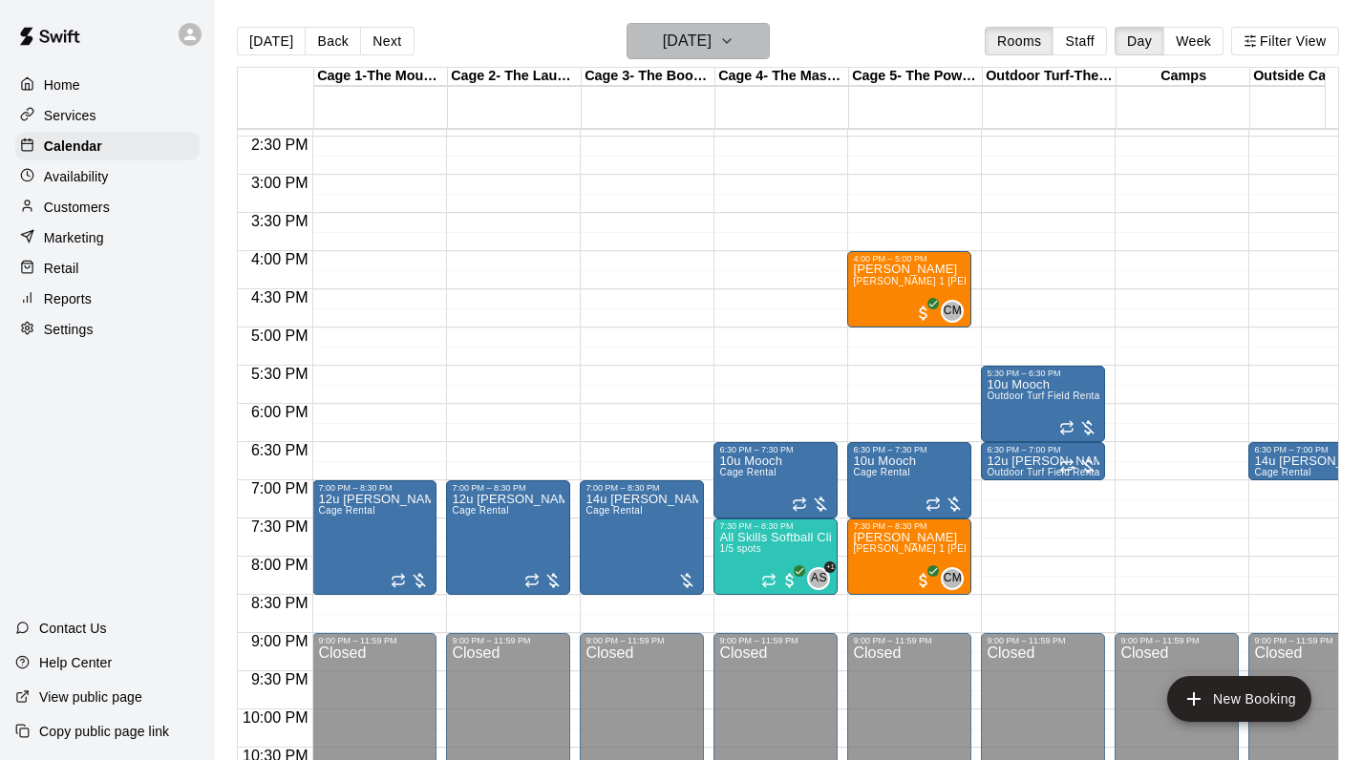
click at [698, 32] on h6 "Wednesday Oct 15" at bounding box center [687, 41] width 49 height 27
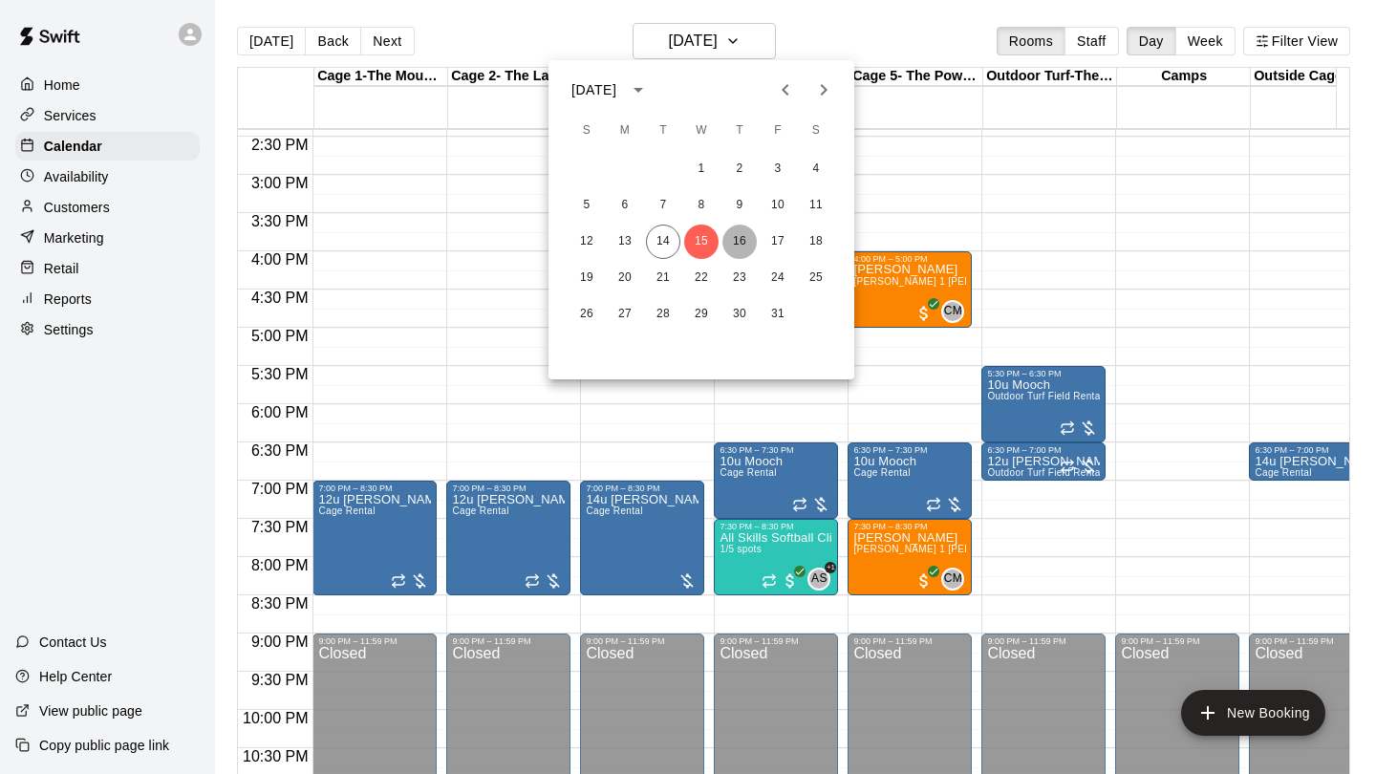
click at [741, 239] on button "16" at bounding box center [739, 242] width 34 height 34
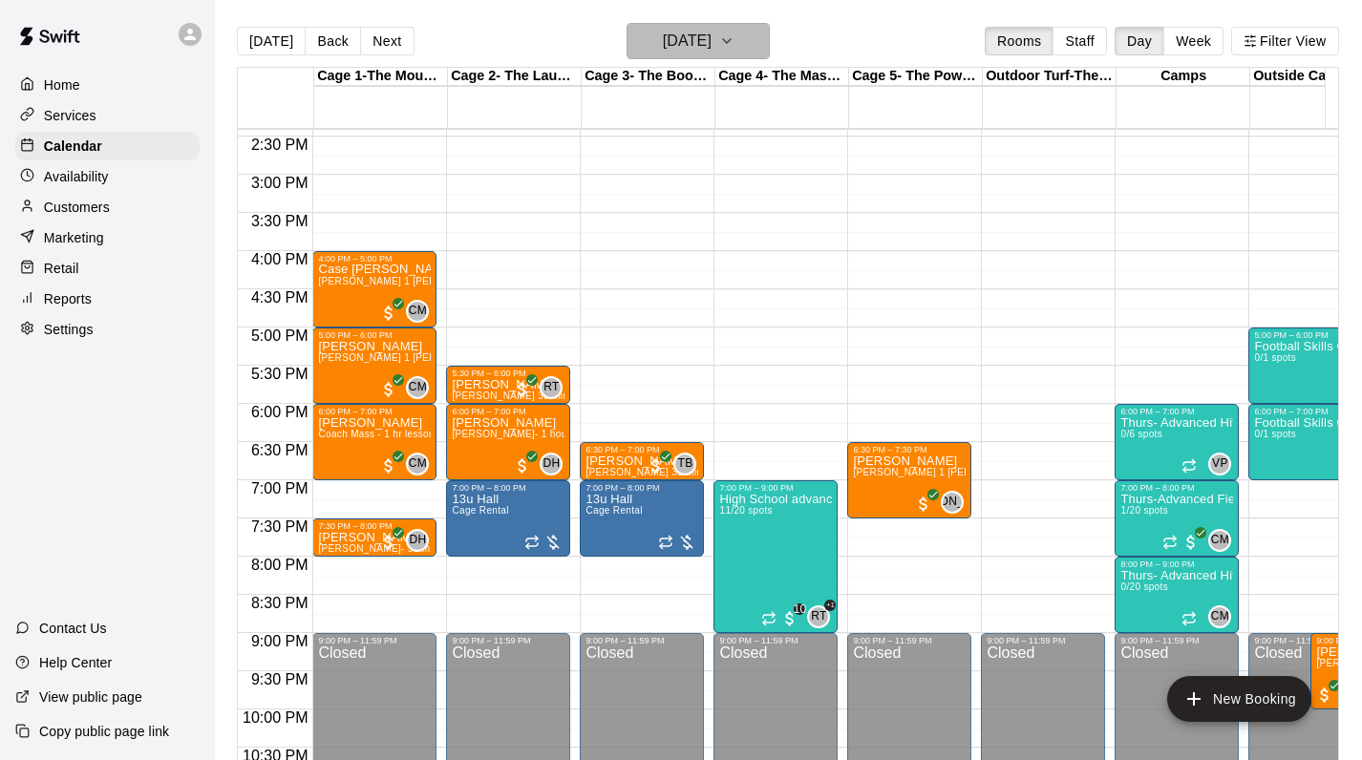
click at [671, 37] on h6 "Thursday Oct 16" at bounding box center [687, 41] width 49 height 27
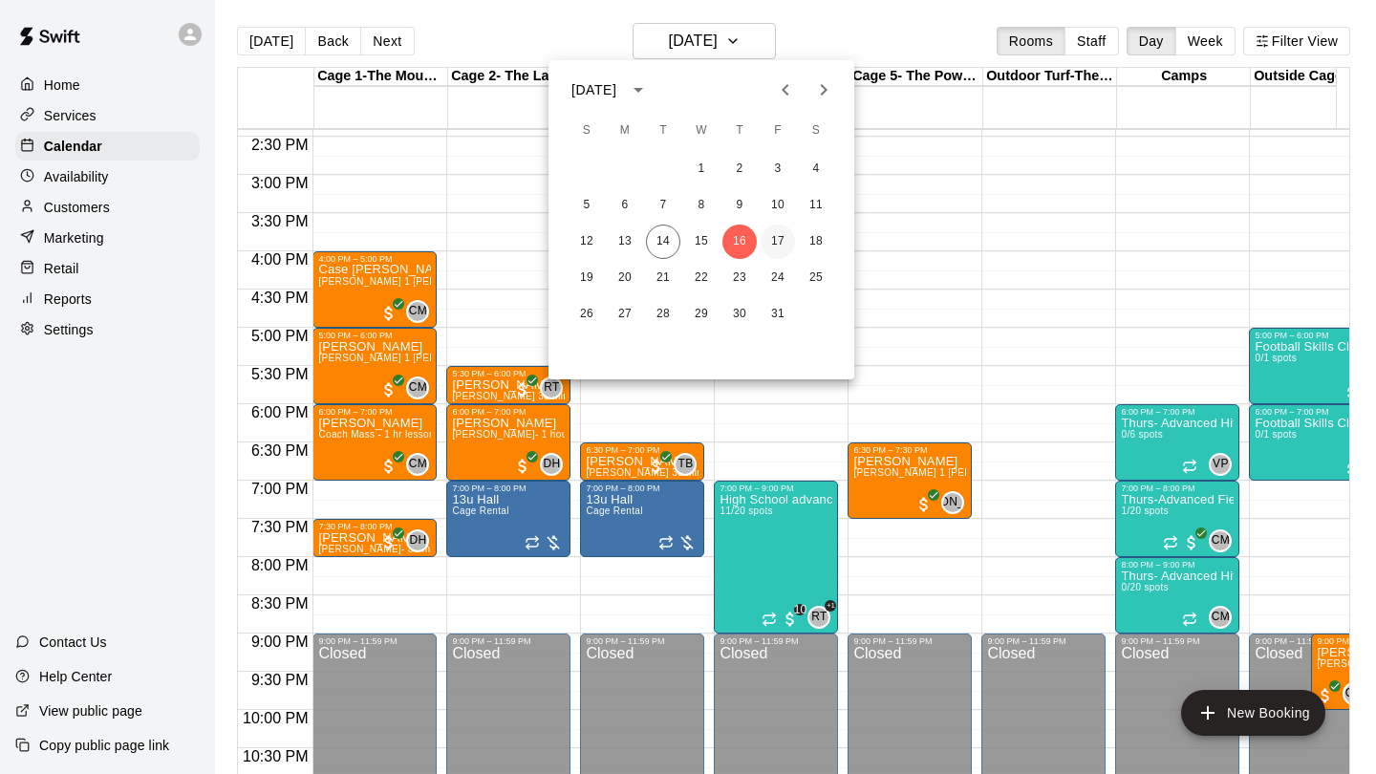
click at [780, 246] on button "17" at bounding box center [777, 242] width 34 height 34
